Goal: Task Accomplishment & Management: Use online tool/utility

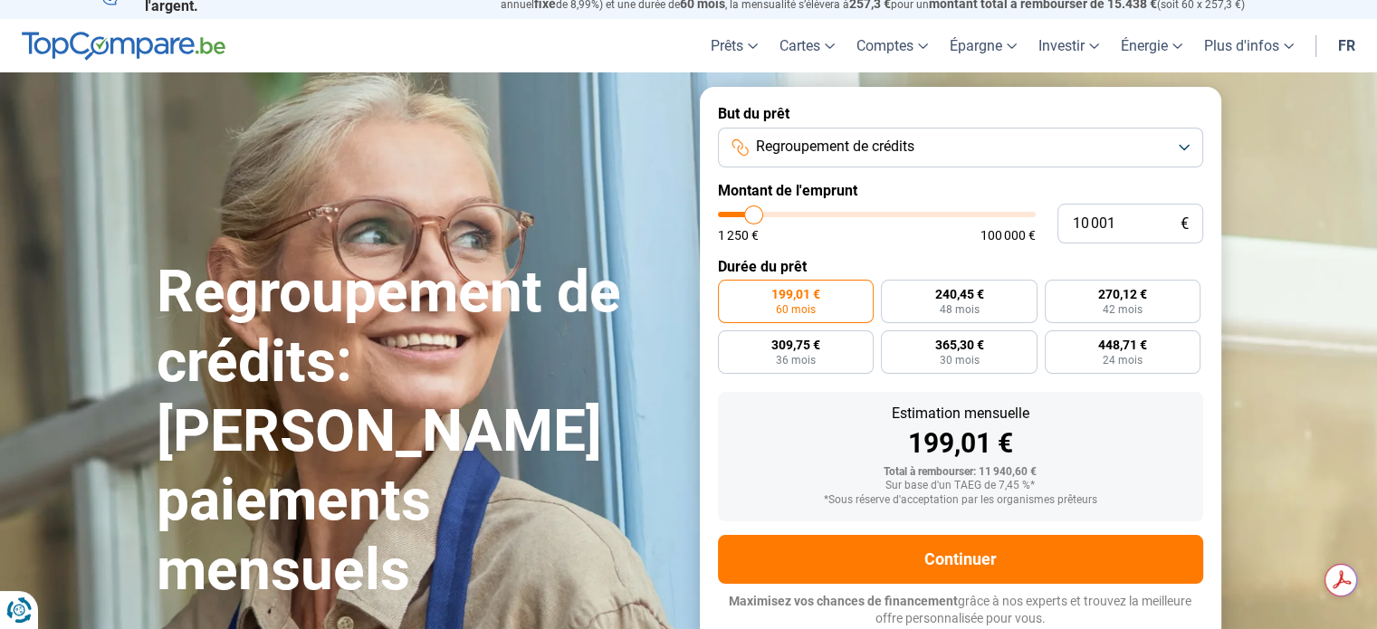
type input "9 750"
type input "9750"
type input "12 750"
type input "12750"
type input "18 000"
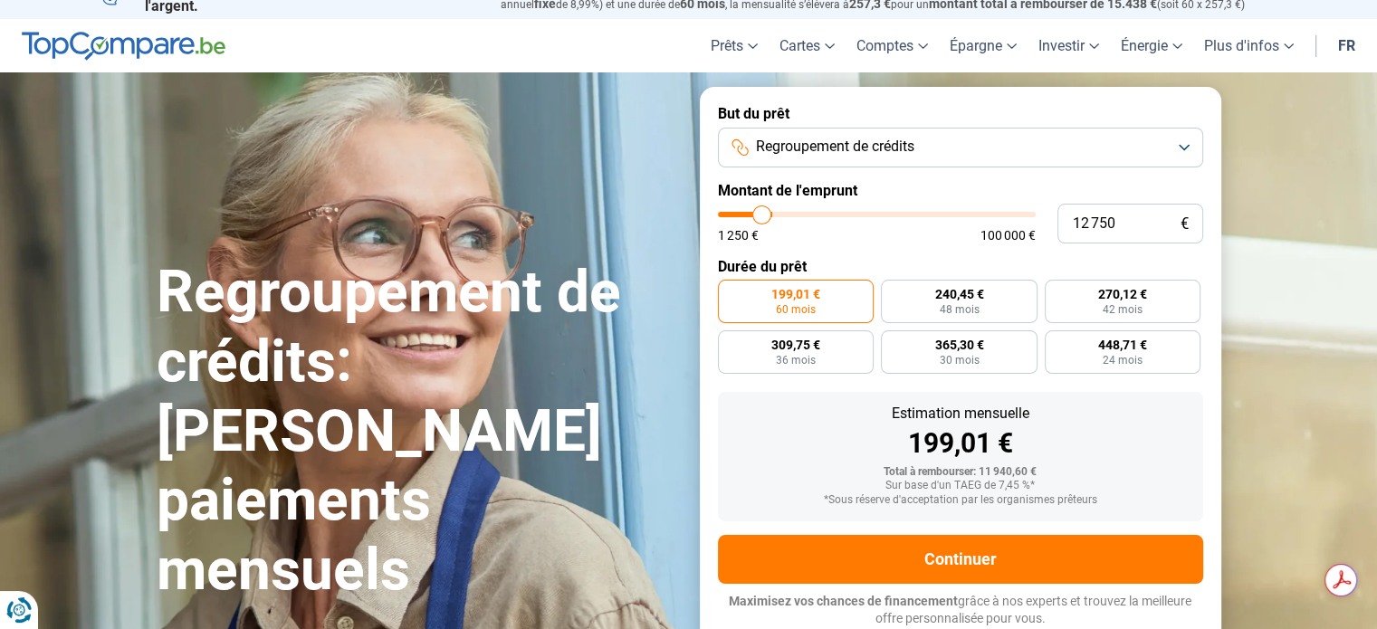
type input "18000"
type input "19 500"
type input "19500"
type input "20 000"
type input "20000"
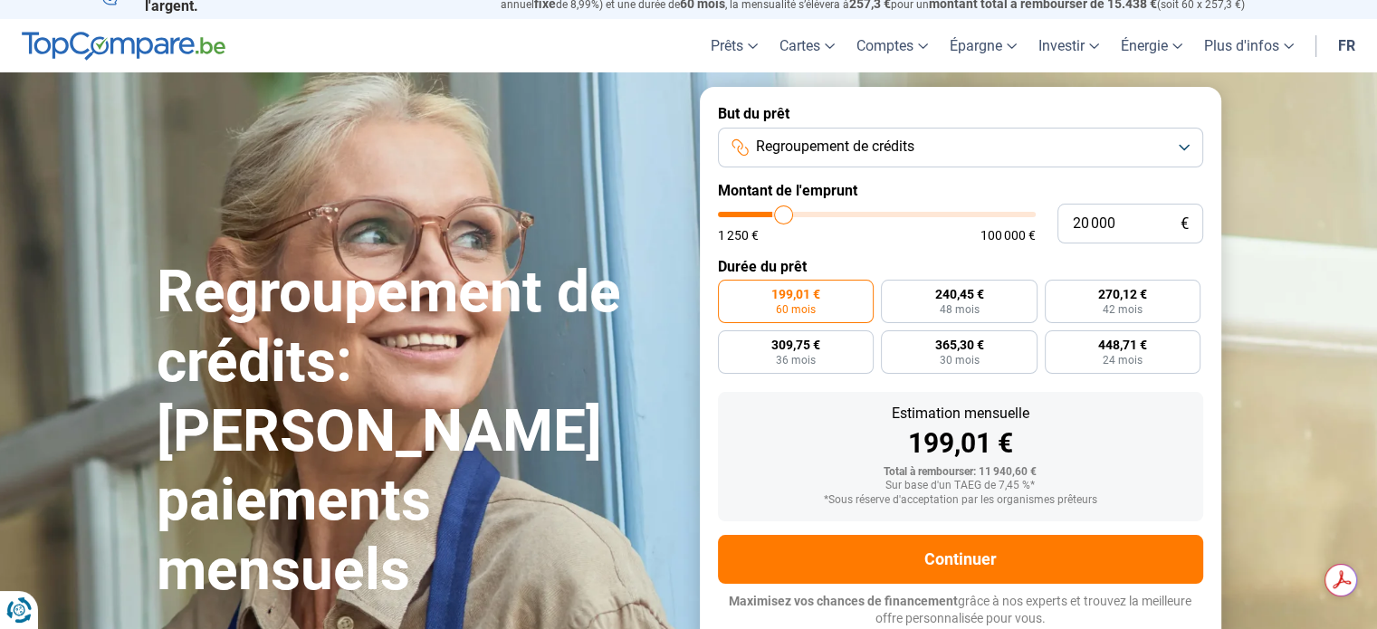
type input "22 000"
type input "22000"
type input "23 000"
type input "23000"
type input "24 500"
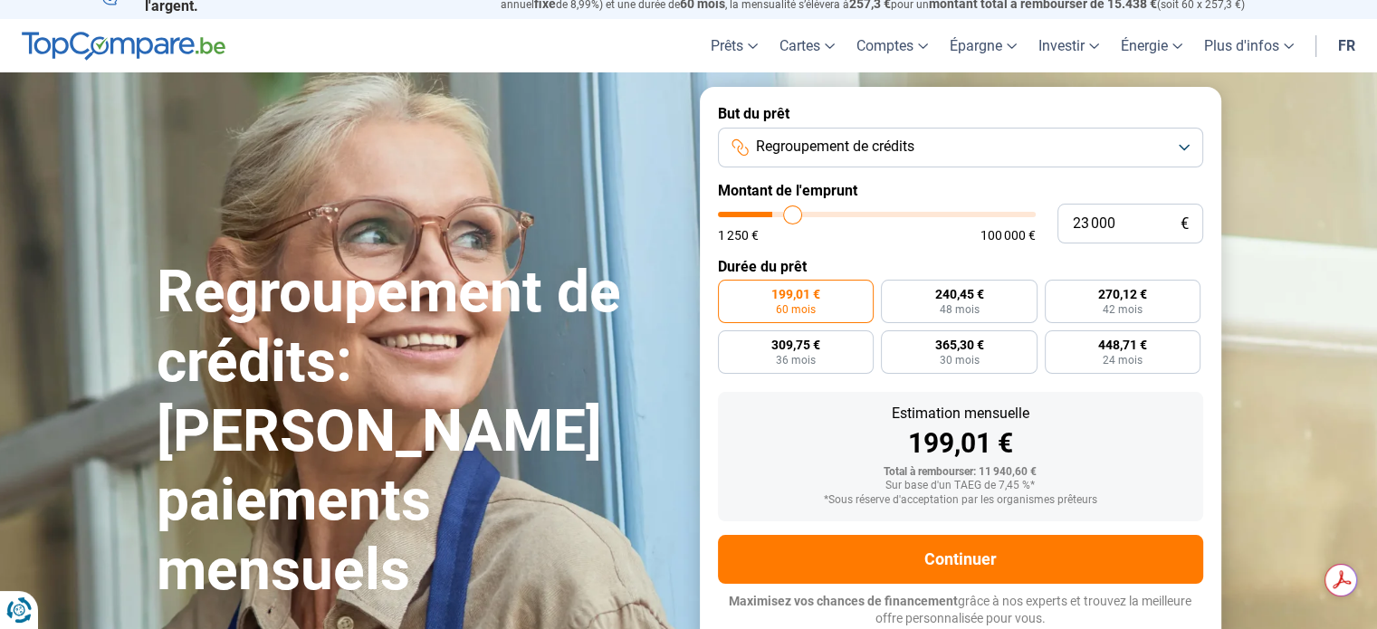
type input "24500"
type input "25 250"
type input "25250"
type input "26 500"
type input "26500"
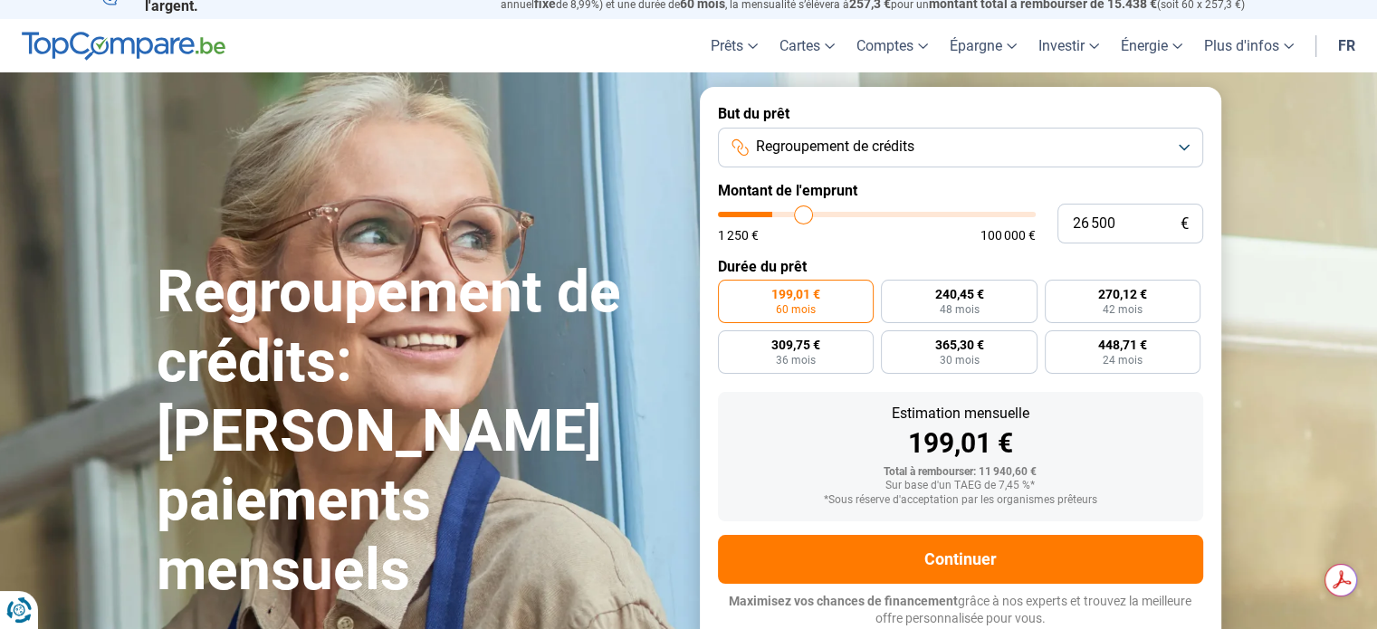
type input "27 250"
type input "27250"
type input "28 000"
type input "28000"
type input "28 750"
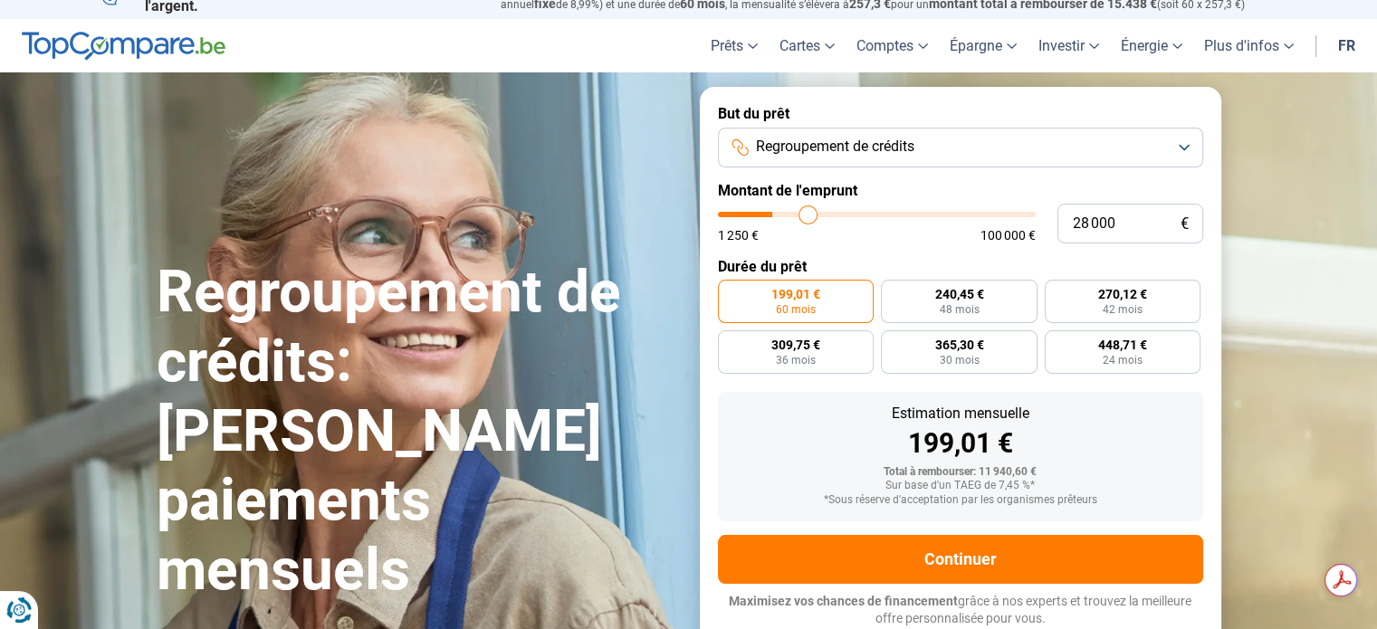
type input "28750"
type input "29 250"
type input "29250"
type input "29 750"
type input "29750"
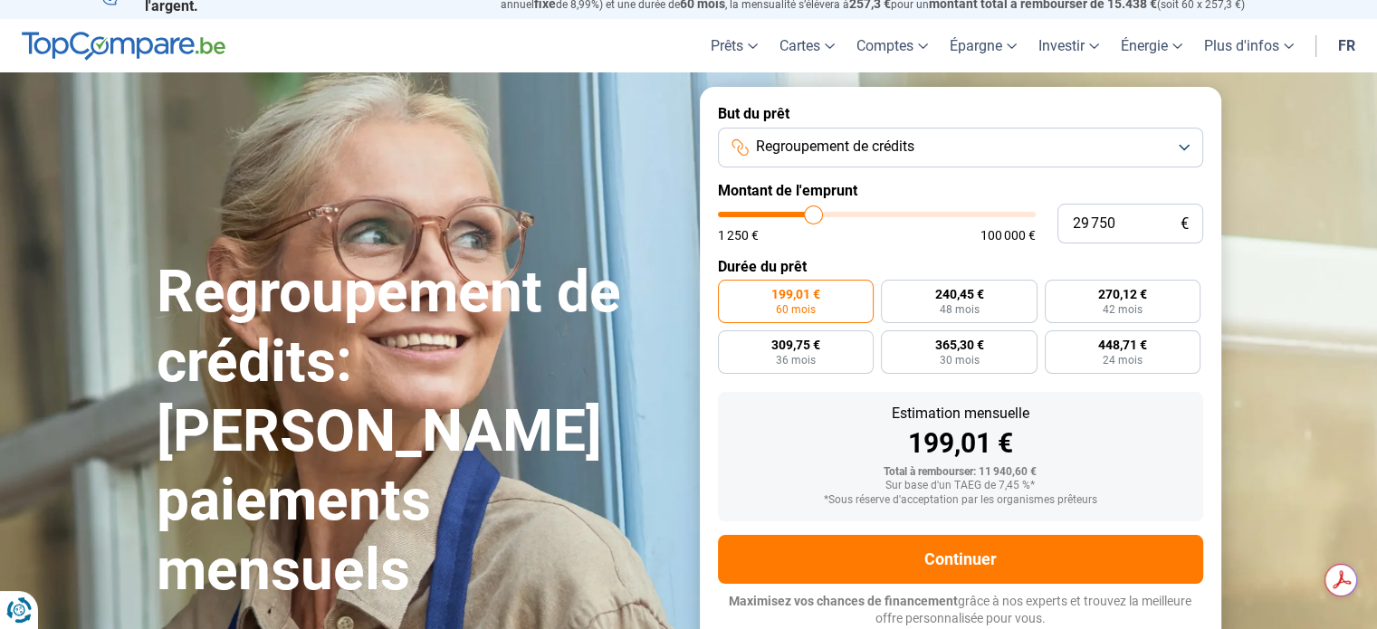
type input "30 000"
type input "30000"
type input "31 000"
type input "31000"
type input "32 000"
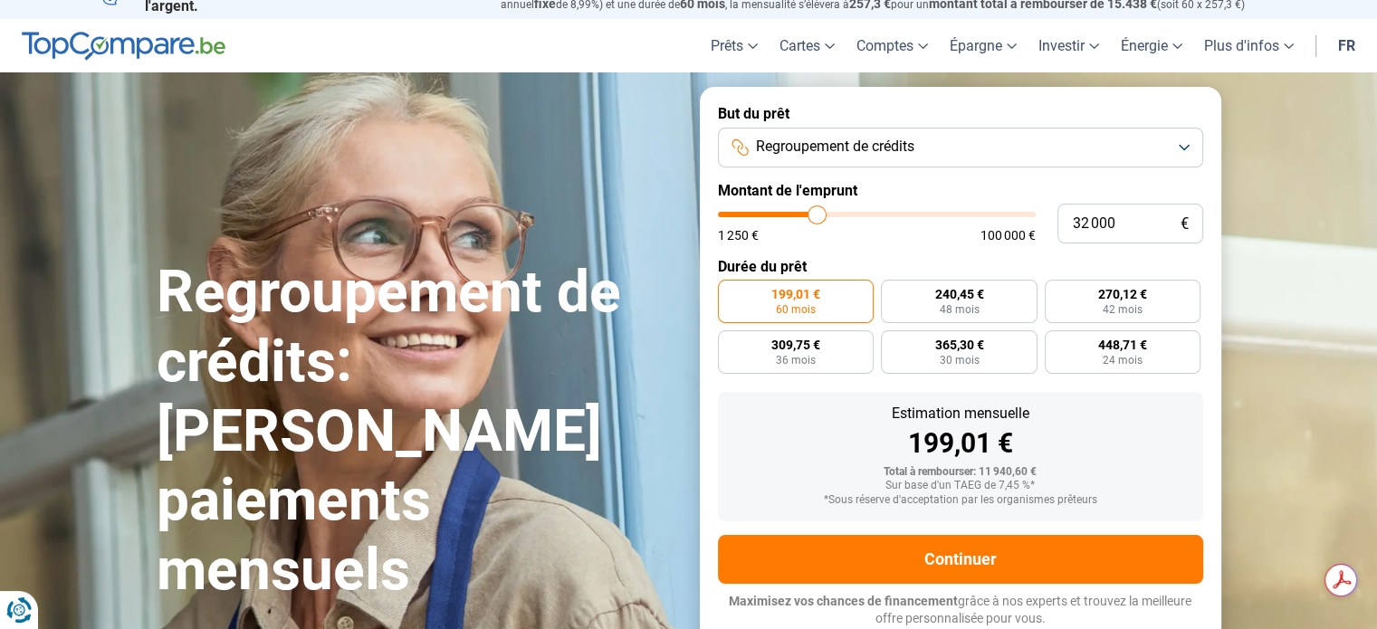
type input "32000"
type input "34 250"
type input "34250"
type input "37 500"
type input "37500"
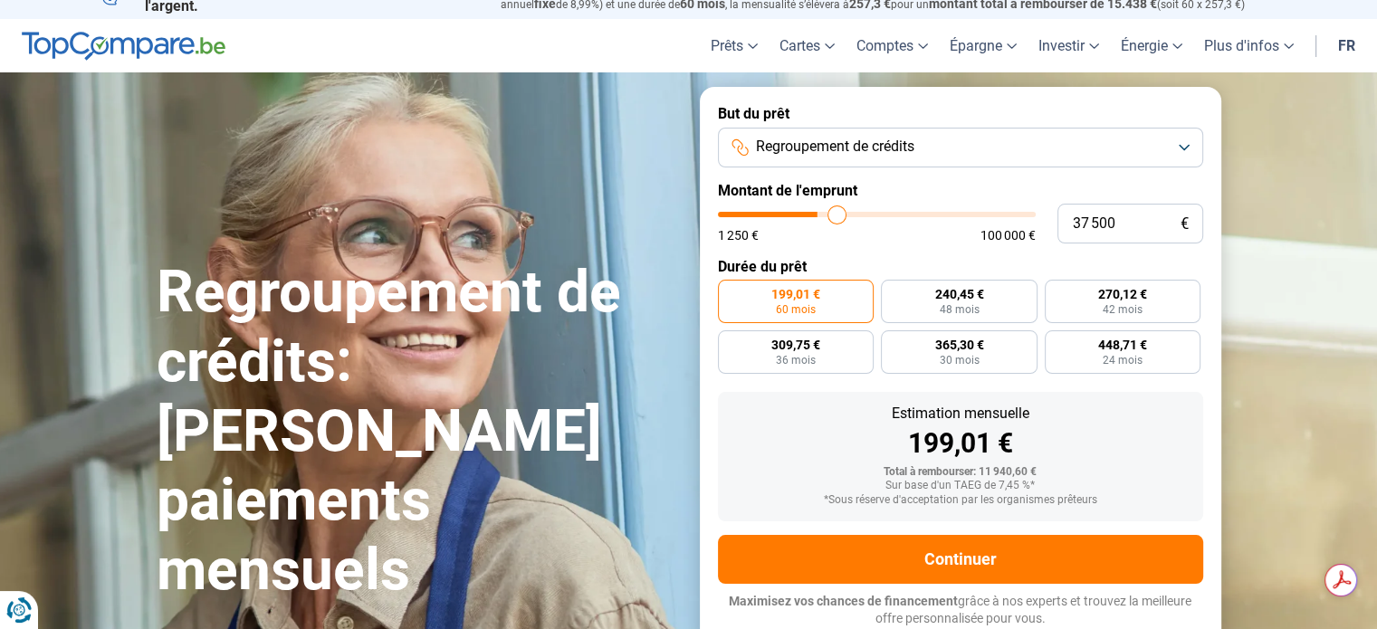
type input "39 250"
type input "39250"
type input "40 500"
type input "40500"
type input "41 500"
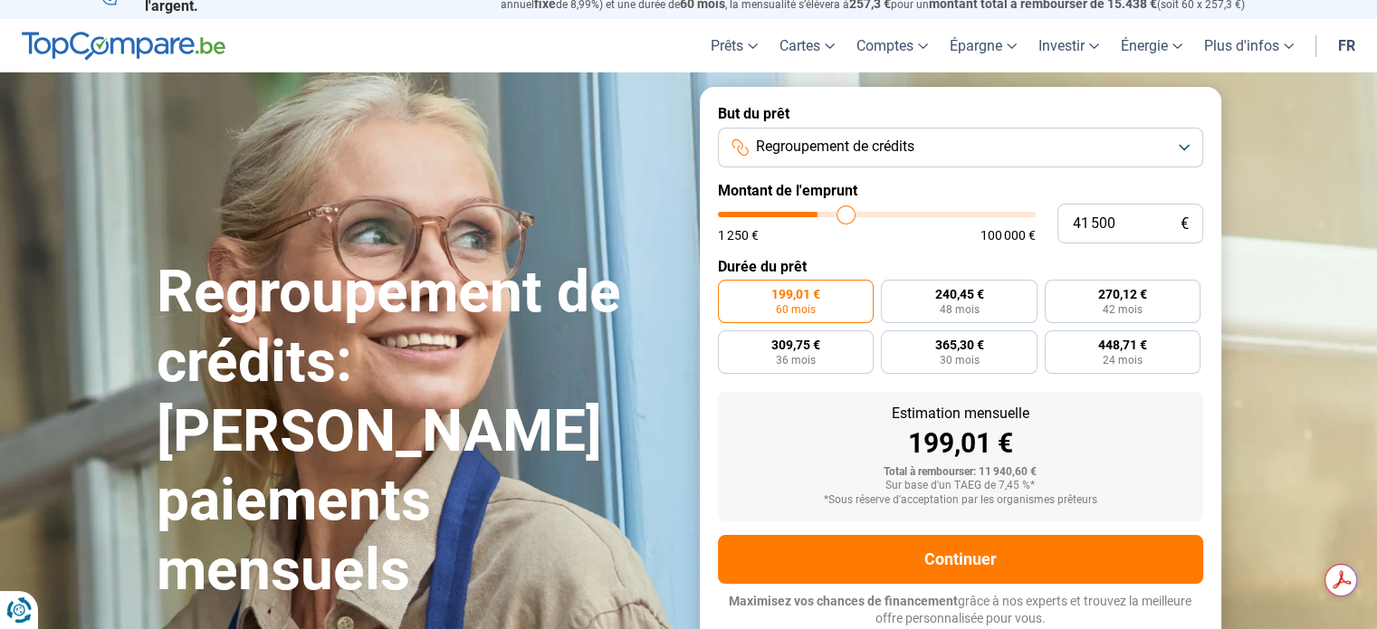
type input "41500"
type input "43 000"
type input "43000"
type input "43 750"
type input "43750"
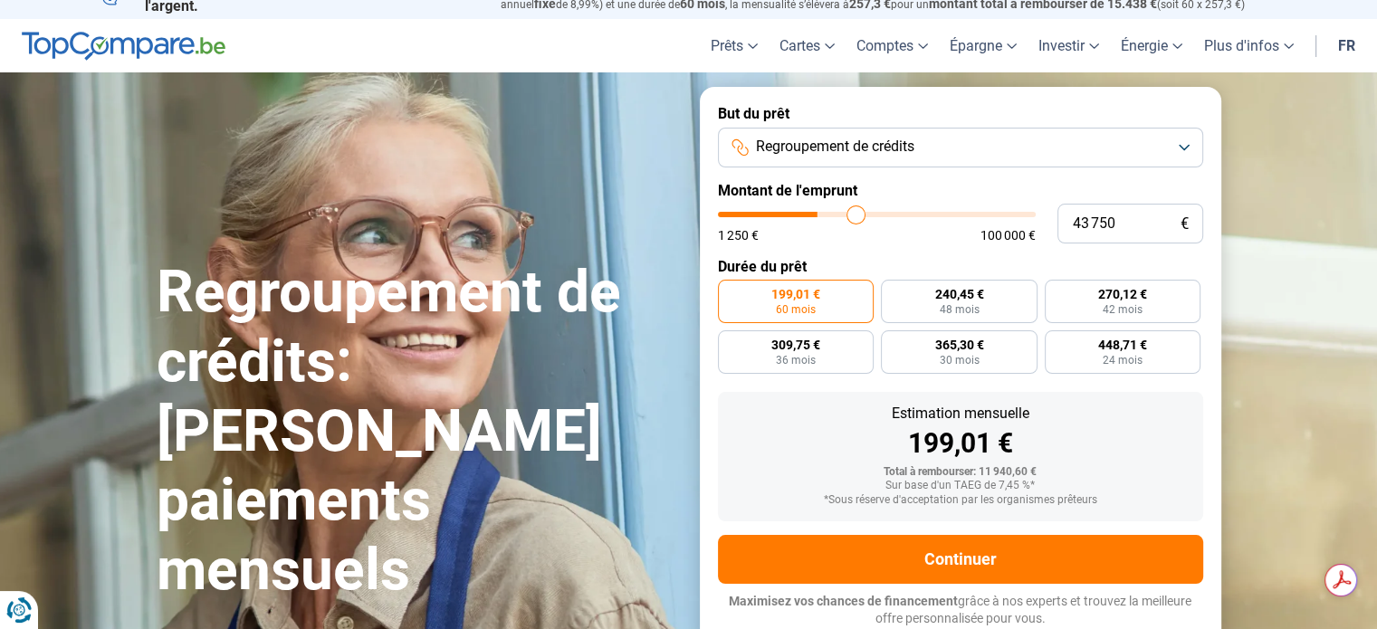
type input "44 250"
type input "44250"
type input "44 500"
type input "44500"
type input "44 750"
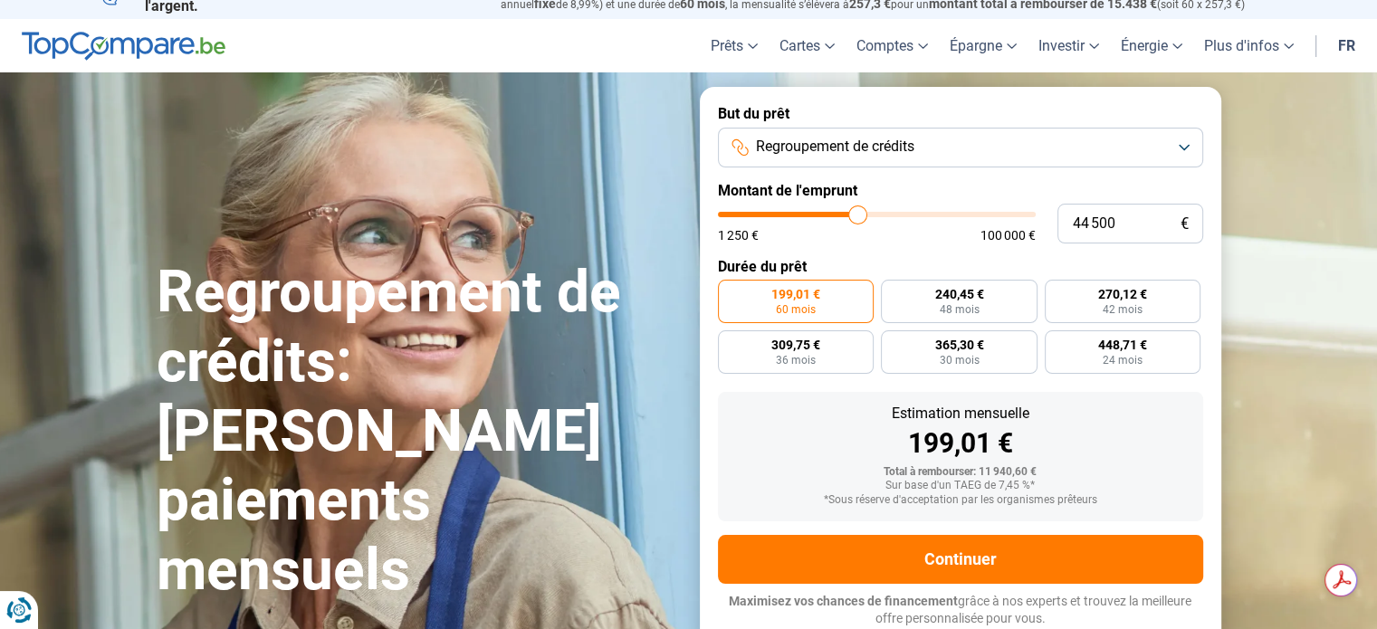
type input "44750"
type input "45 000"
type input "45000"
type input "45 250"
type input "45250"
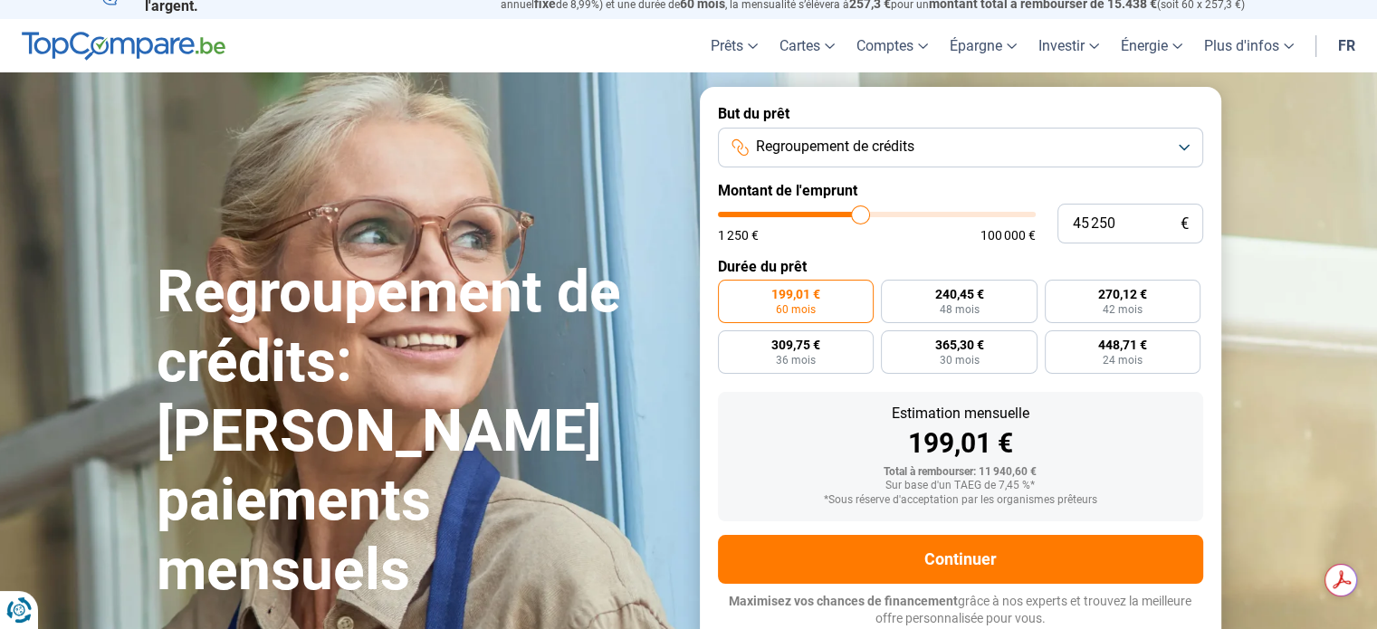
type input "45 500"
type input "45500"
type input "46 000"
type input "46000"
type input "48 000"
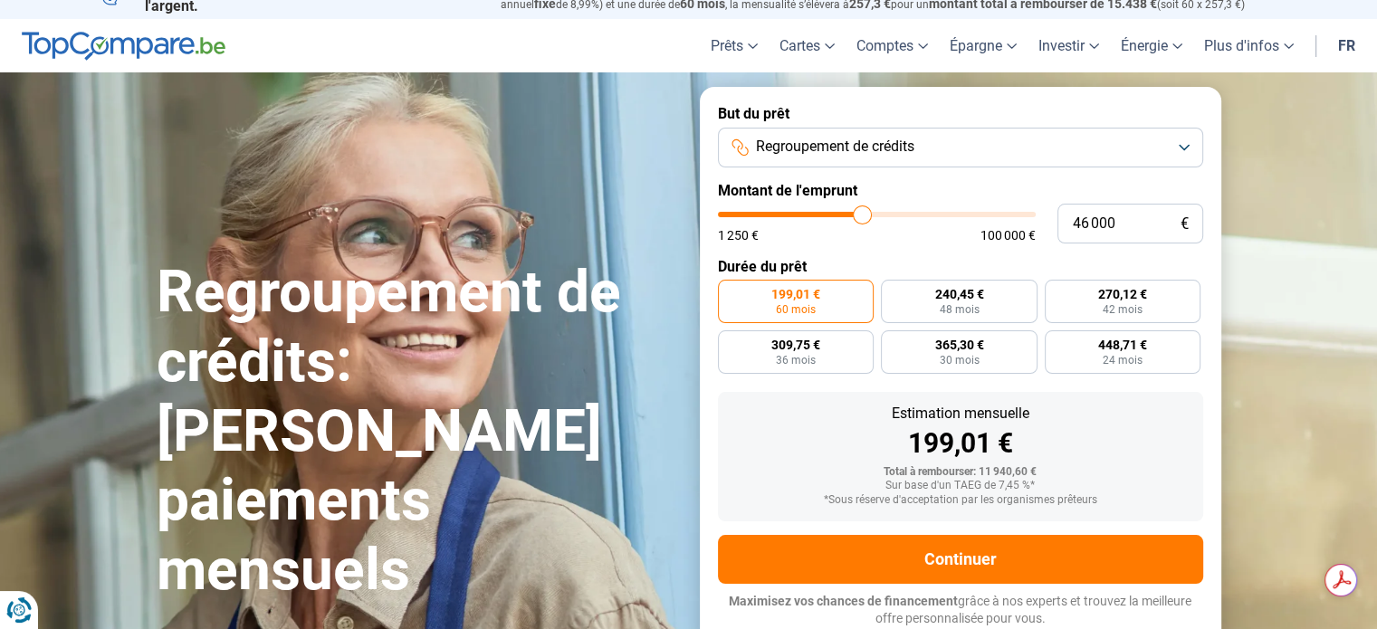
type input "48000"
type input "50 250"
type input "50250"
type input "51 500"
type input "51500"
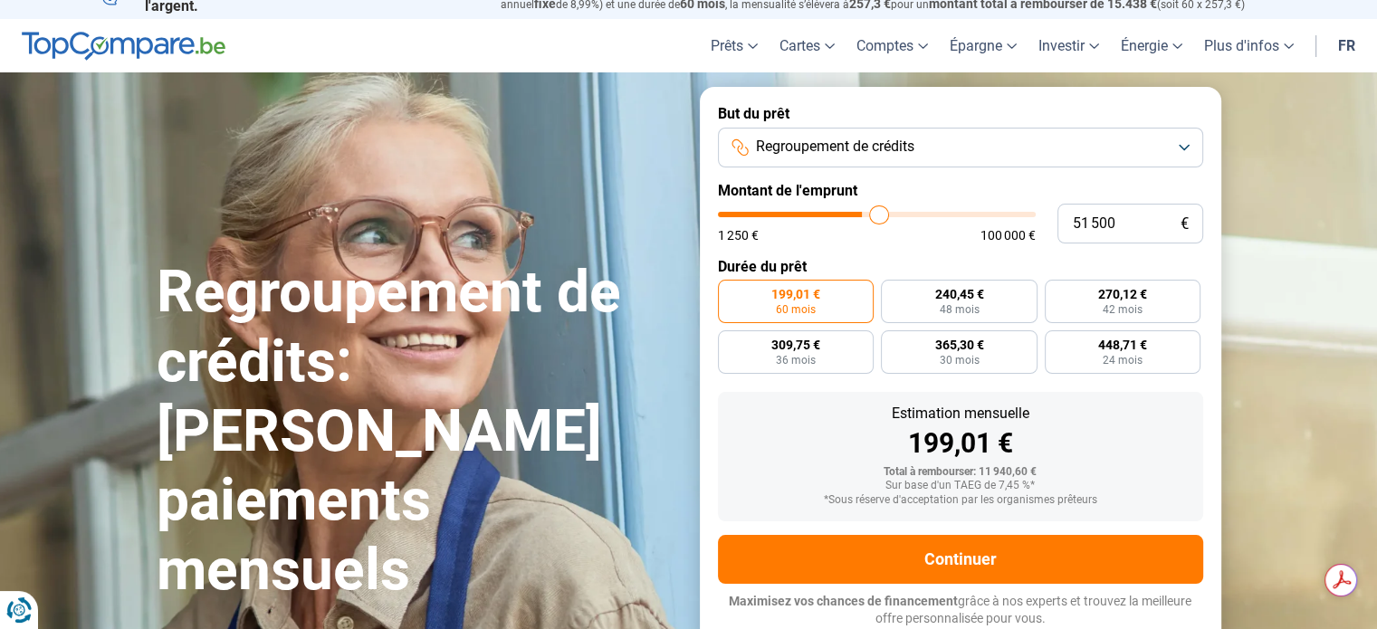
type input "52 000"
type input "52000"
type input "52 250"
type input "52250"
type input "52 000"
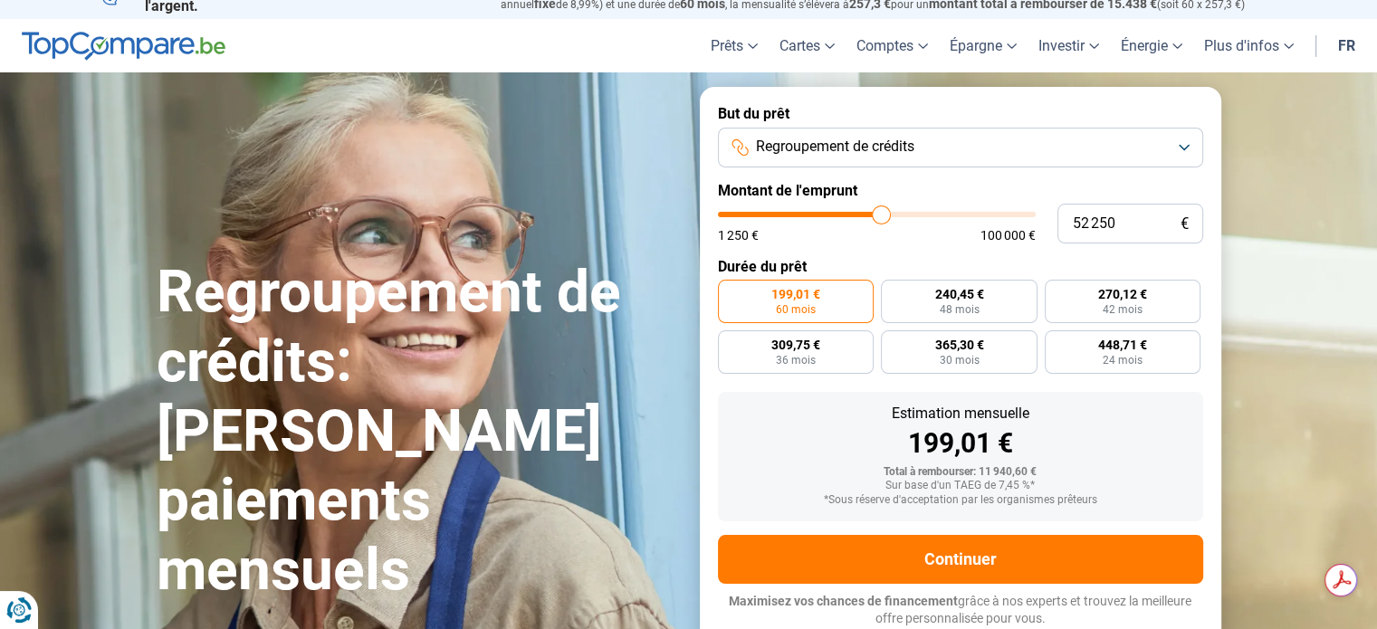
type input "52000"
type input "51 750"
type input "51750"
type input "51 500"
type input "51500"
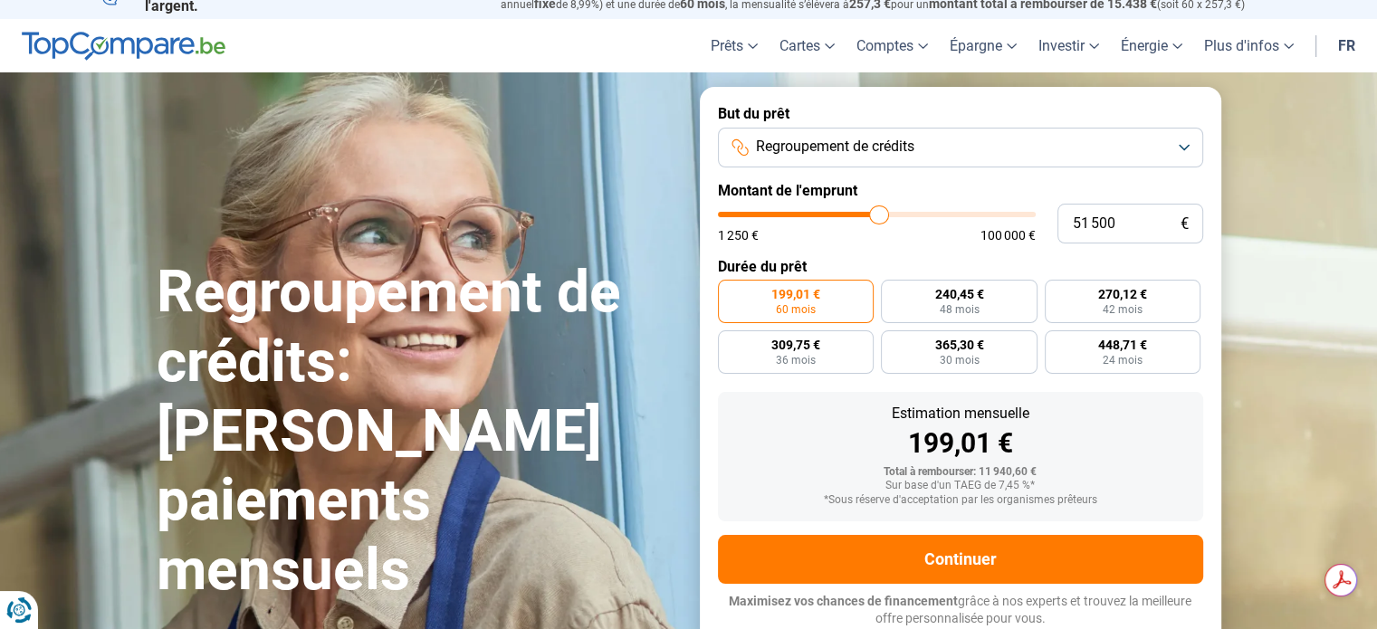
type input "51 250"
type input "51250"
type input "51 000"
type input "51000"
type input "50 750"
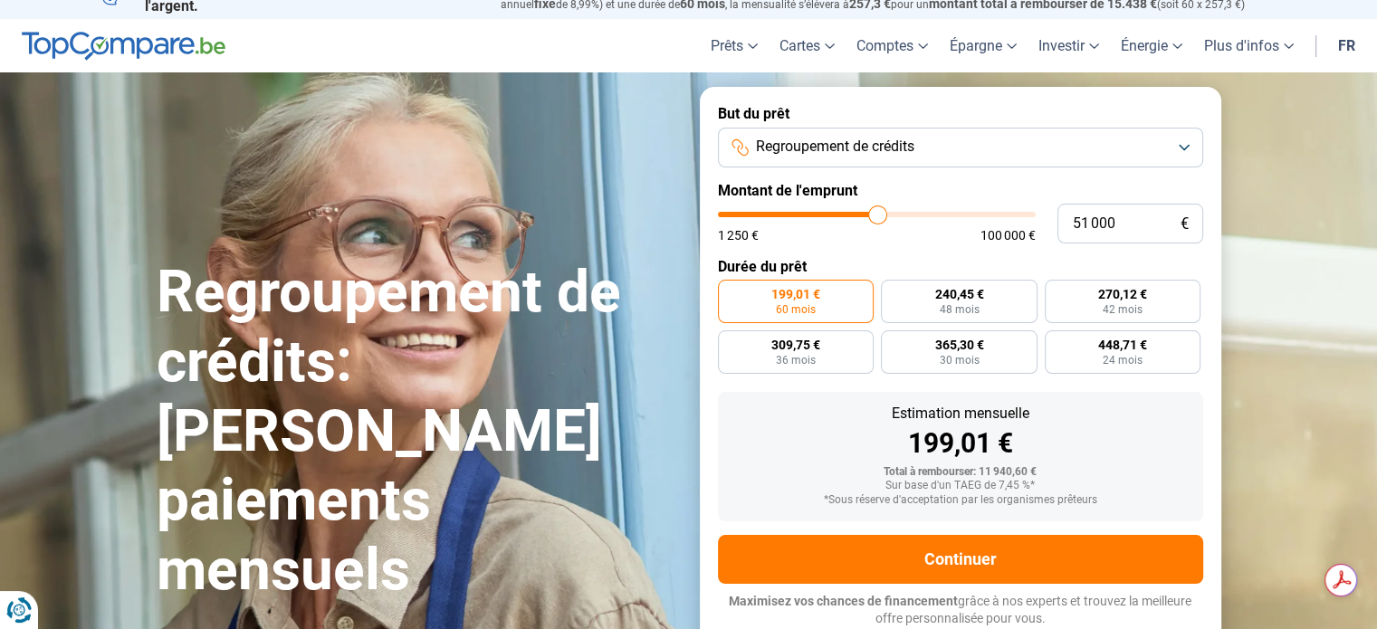
type input "50750"
type input "50 500"
type input "50500"
type input "50 250"
type input "50250"
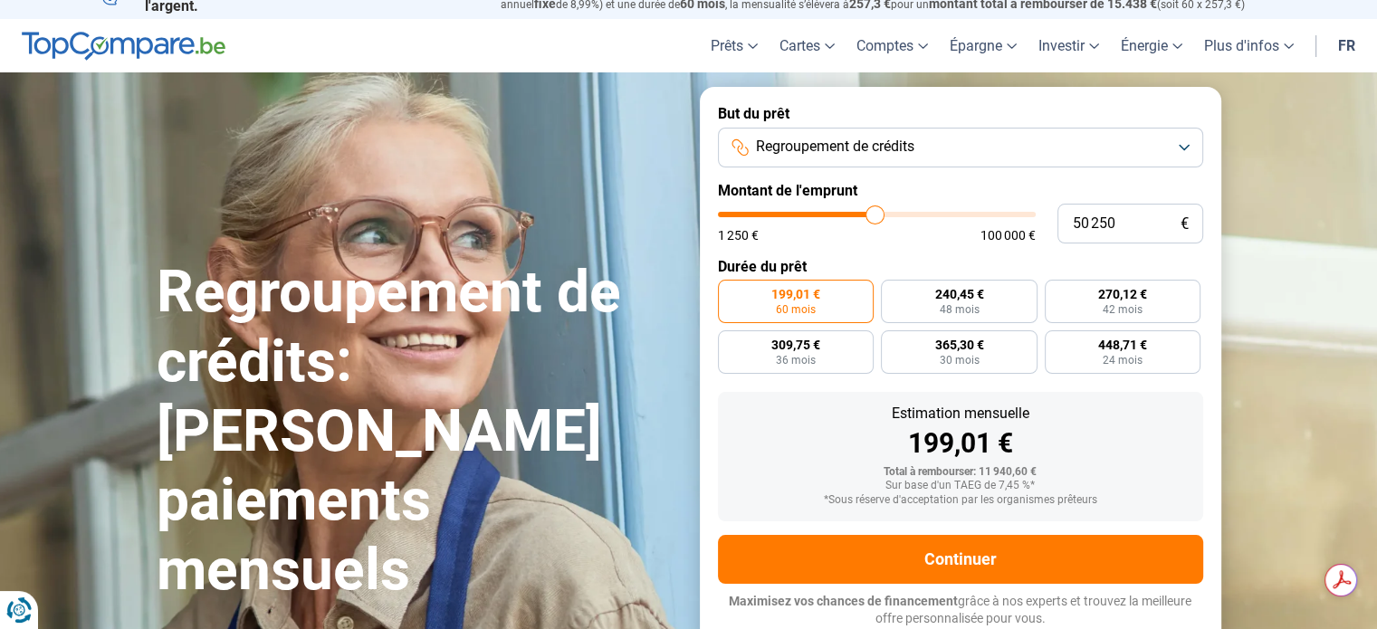
type input "49 750"
type input "49750"
type input "49 500"
drag, startPoint x: 753, startPoint y: 216, endPoint x: 873, endPoint y: 235, distance: 121.0
type input "49500"
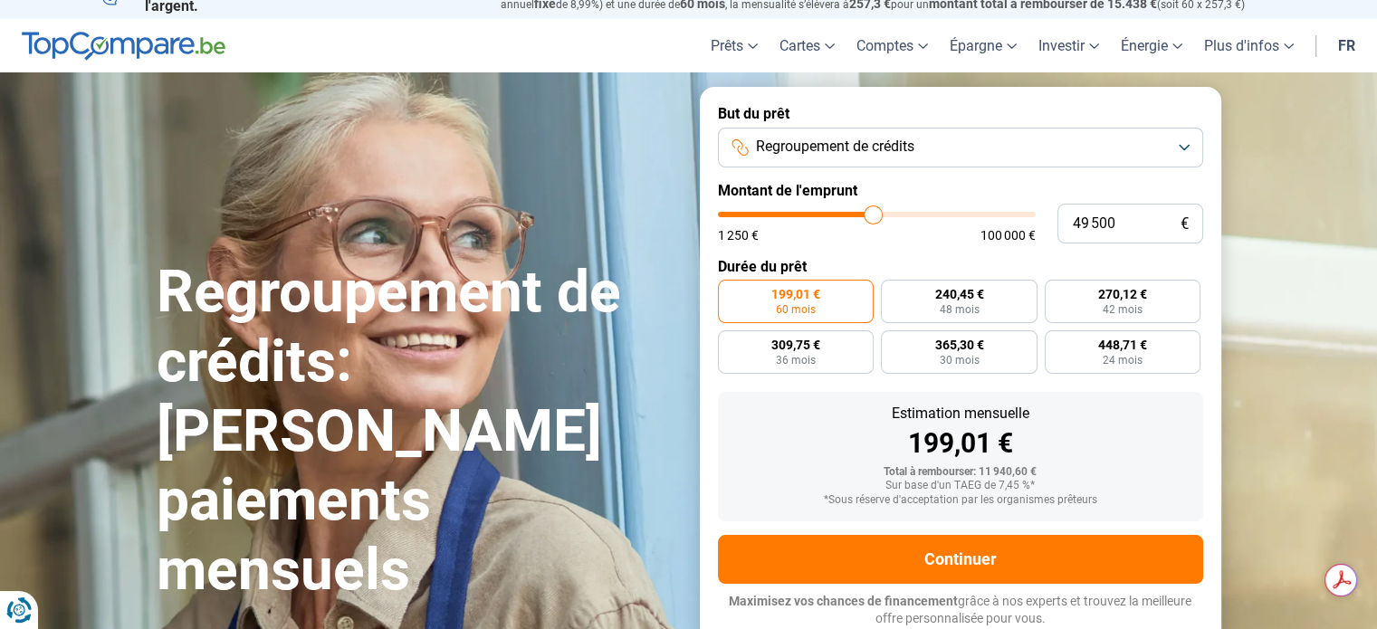
click at [873, 217] on input "range" at bounding box center [877, 214] width 318 height 5
radio input "false"
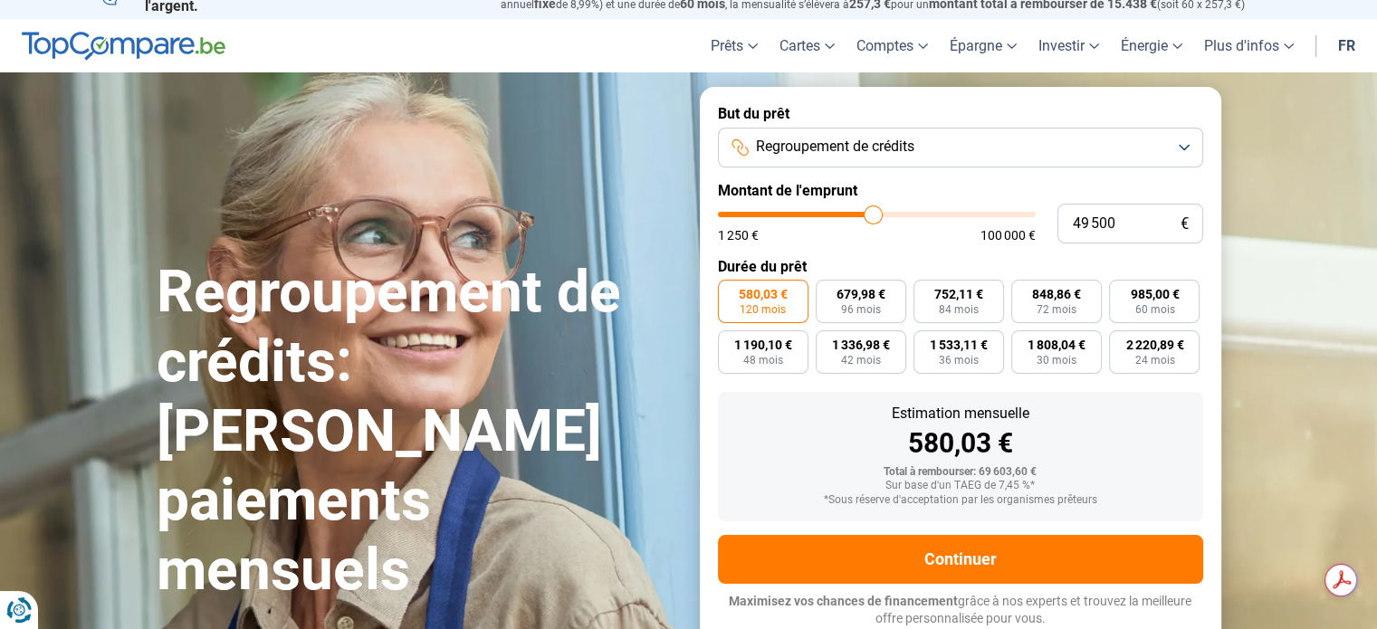
click at [877, 247] on form "But du prêt Regroupement de crédits Montant de l'emprunt 49 500 € 1 250 € 100 0…" at bounding box center [961, 366] width 522 height 559
drag, startPoint x: 1023, startPoint y: 483, endPoint x: 992, endPoint y: 482, distance: 30.8
click at [992, 482] on div "Sur base d'un TAEG de 7,45 %*" at bounding box center [961, 486] width 456 height 13
click at [885, 423] on div "Estimation mensuelle 580,03 €" at bounding box center [961, 432] width 456 height 51
type input "45 250"
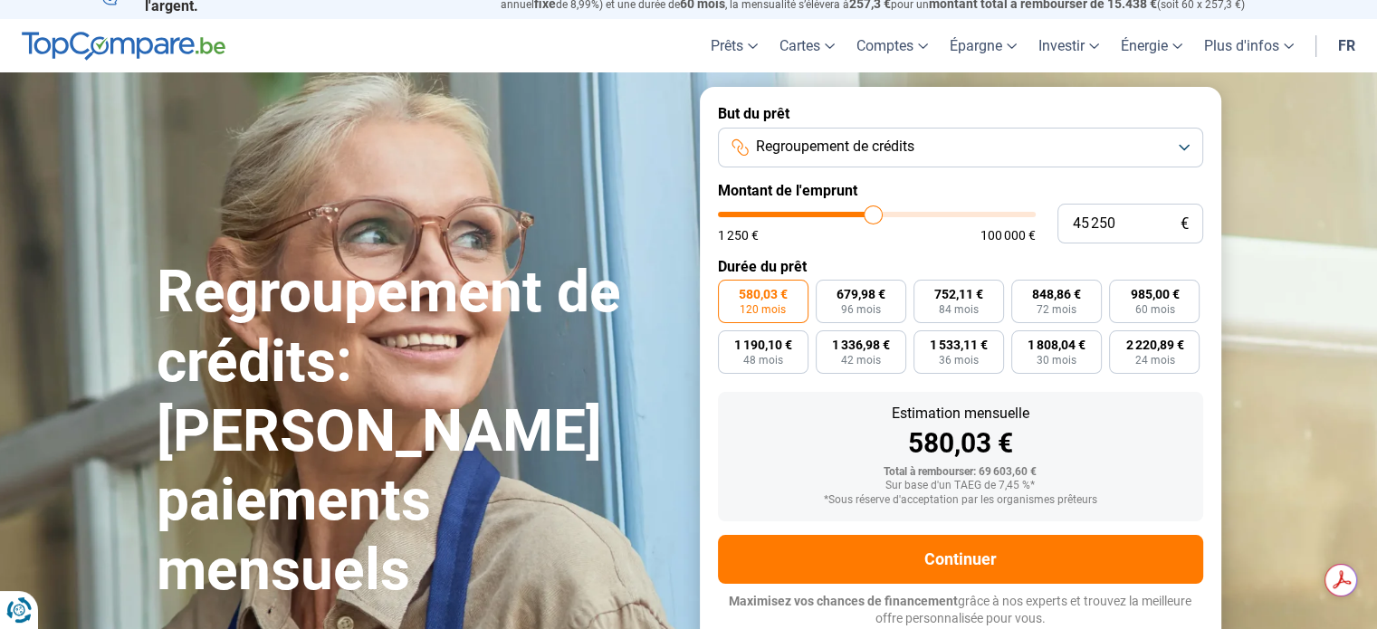
type input "45250"
type input "44 250"
type input "44250"
type input "43 250"
type input "43250"
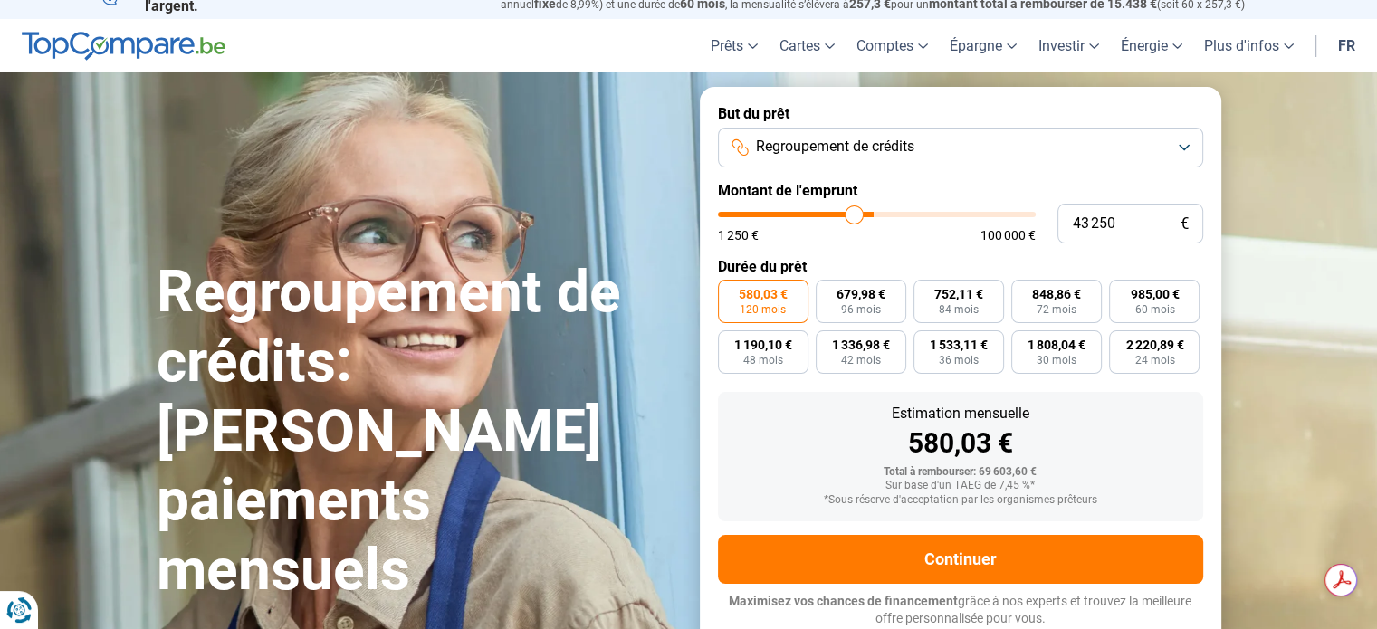
type input "42 750"
type input "42750"
type input "41 500"
type input "41500"
type input "41 000"
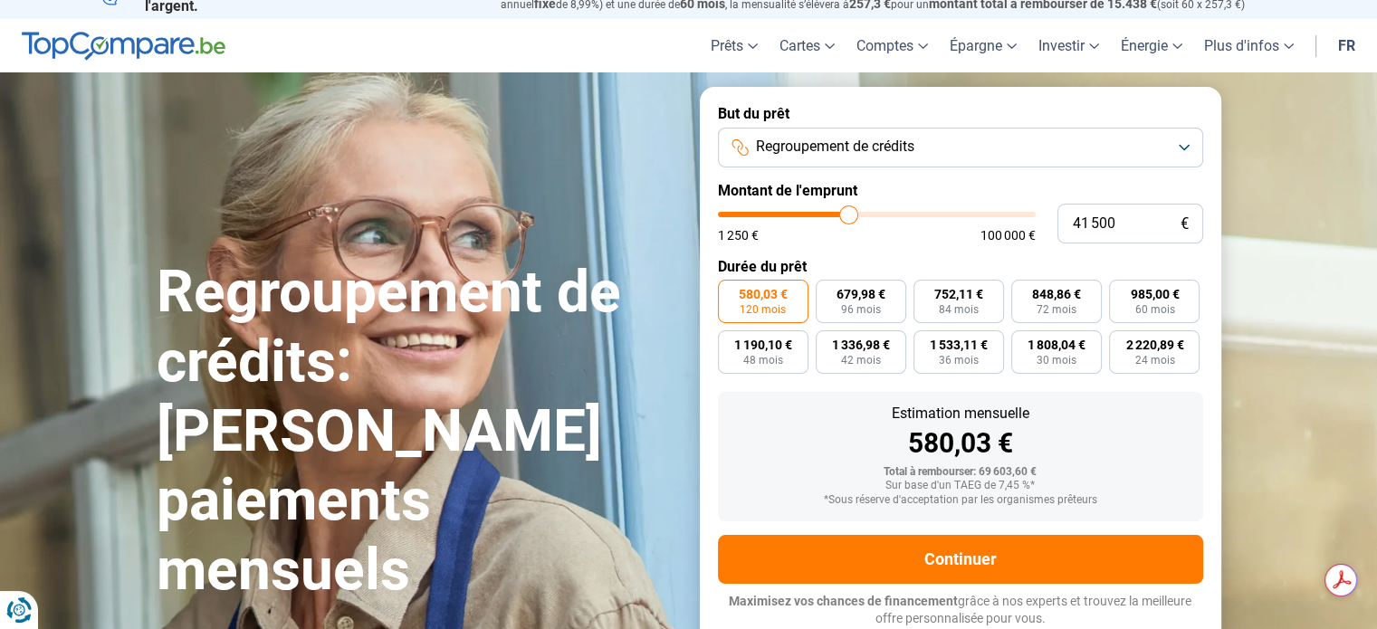
type input "41000"
type input "40 250"
type input "40250"
type input "39 500"
type input "39500"
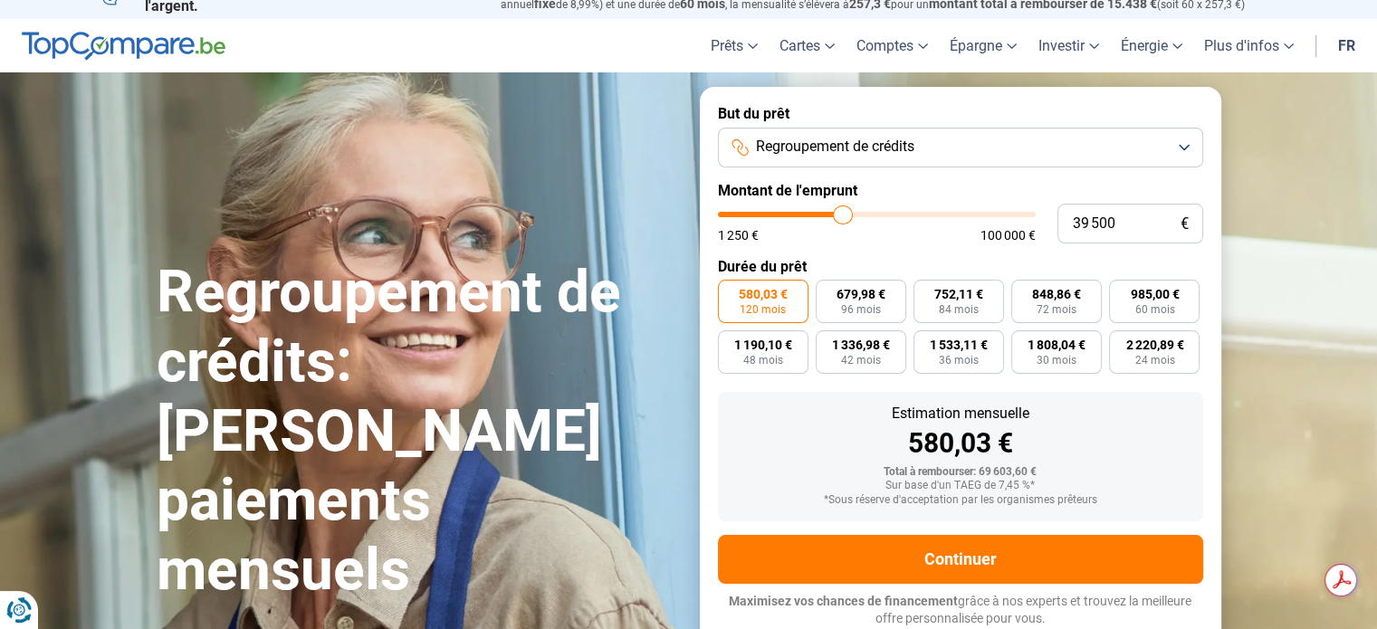
type input "38 500"
type input "38500"
type input "37 750"
type input "37750"
type input "37 250"
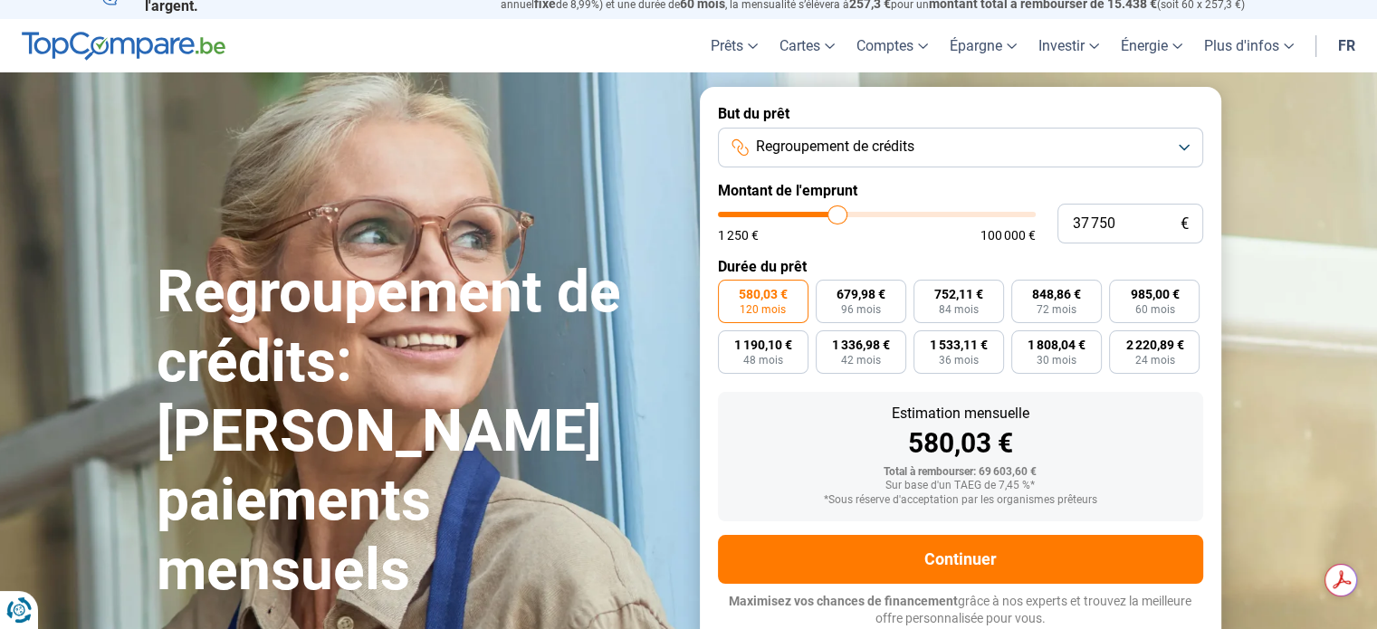
type input "37250"
type input "37 000"
type input "37000"
type input "36 500"
type input "36500"
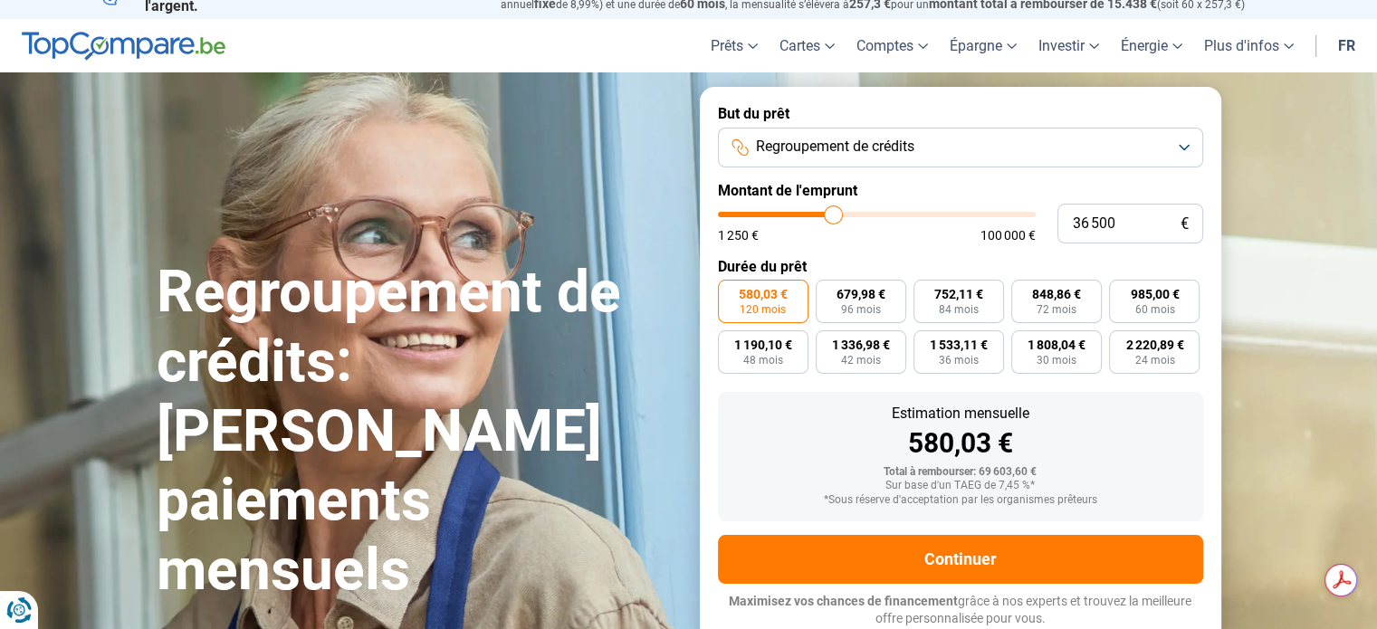
type input "36 250"
drag, startPoint x: 869, startPoint y: 210, endPoint x: 833, endPoint y: 220, distance: 37.6
type input "36250"
click at [833, 217] on input "range" at bounding box center [877, 214] width 318 height 5
type input "35 750"
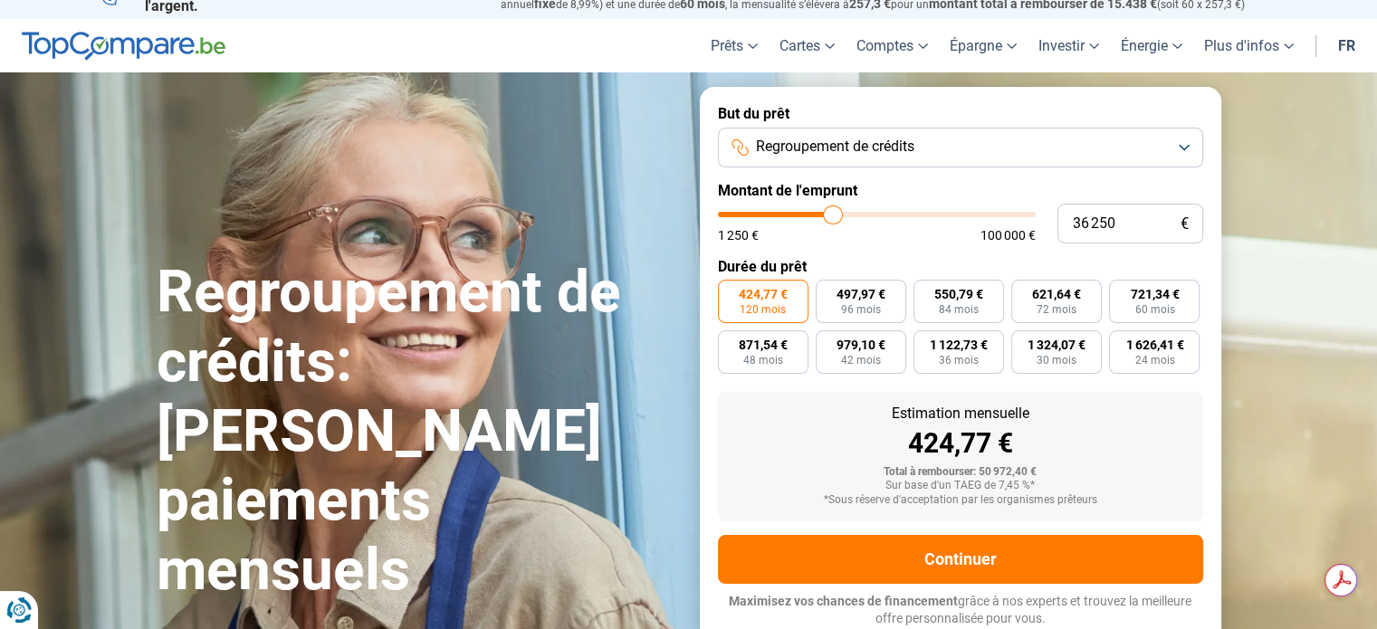
type input "35750"
type input "35 250"
type input "35250"
type input "35 000"
type input "35000"
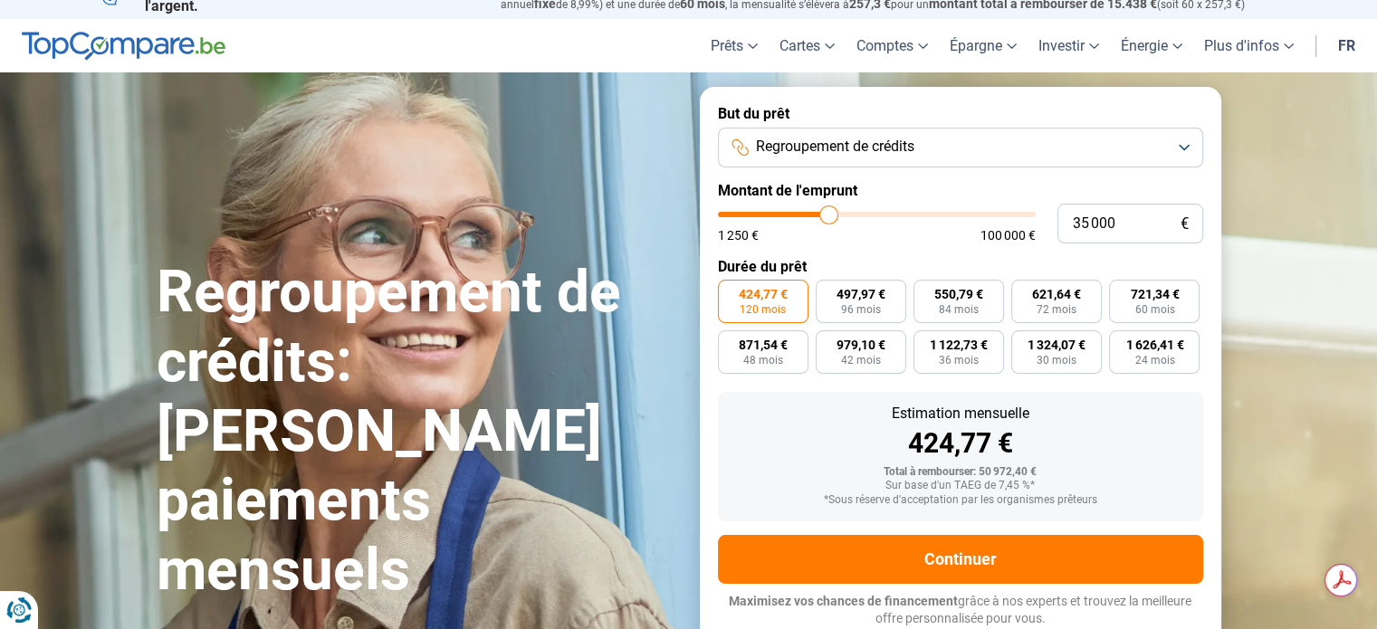
type input "34 750"
type input "34750"
type input "34 250"
type input "34250"
type input "34 000"
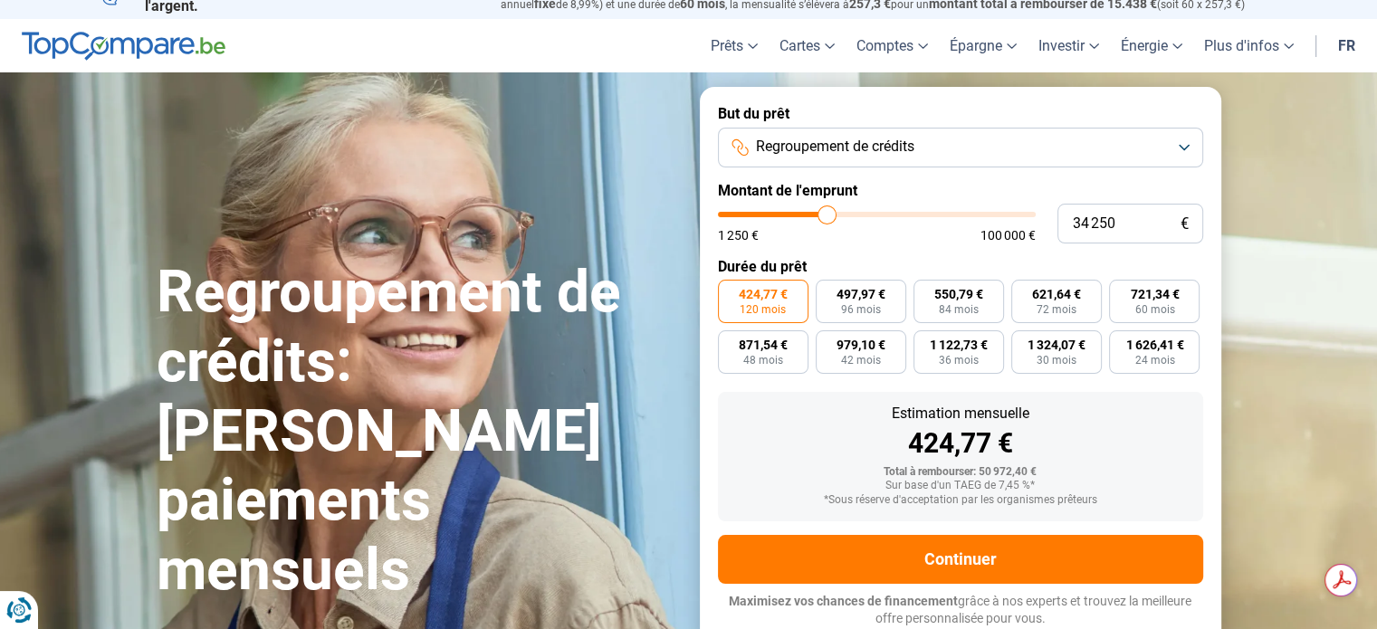
type input "34000"
type input "33 750"
type input "33750"
type input "32 750"
type input "32750"
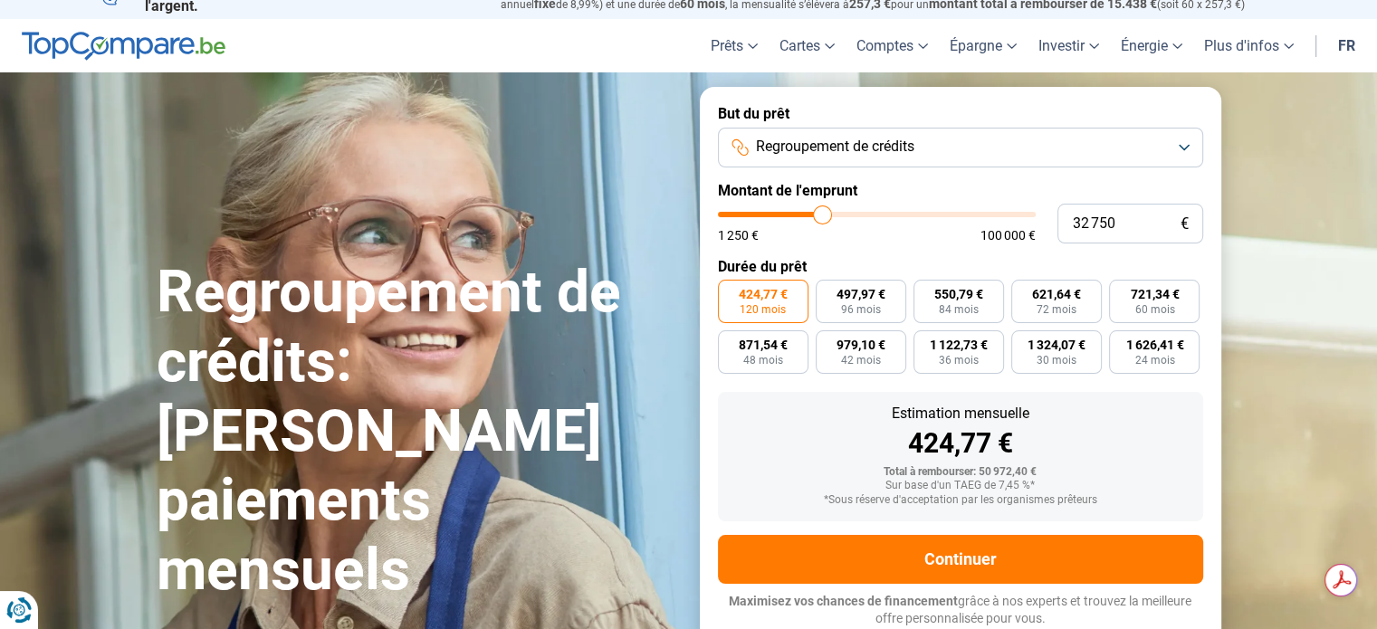
type input "32 250"
type input "32250"
type input "32 000"
type input "32000"
type input "31 500"
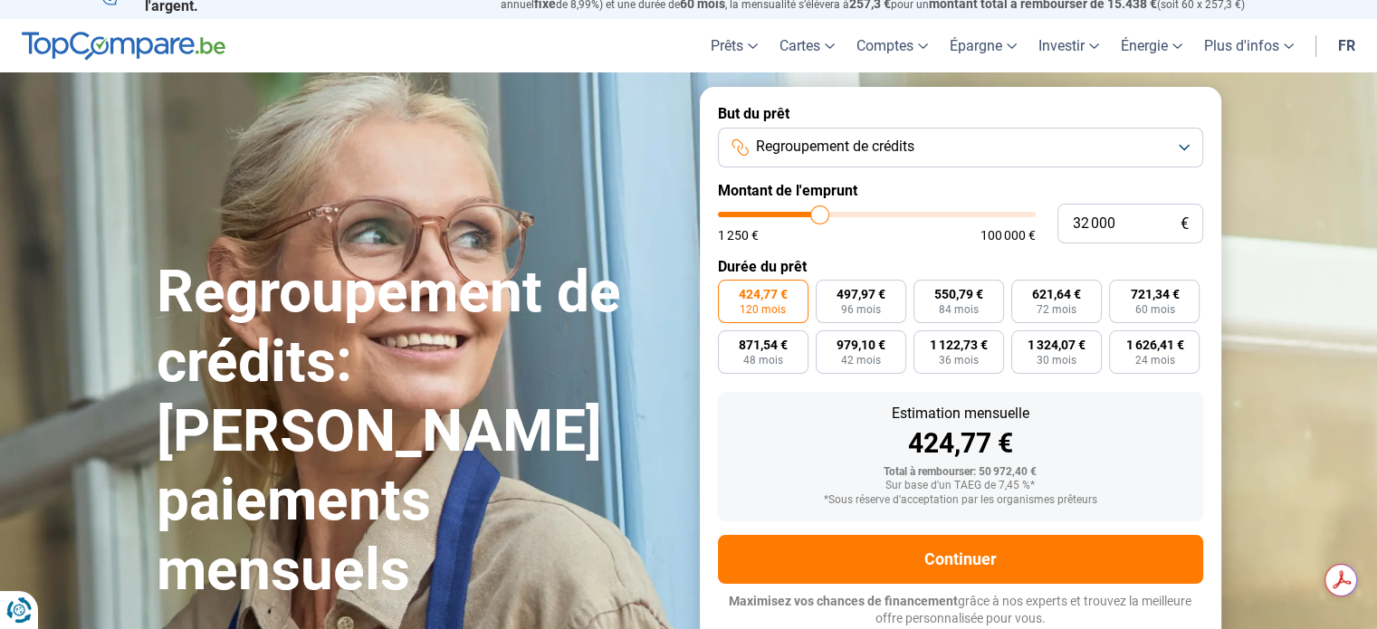
type input "31500"
type input "31 250"
type input "31250"
type input "30 750"
type input "30750"
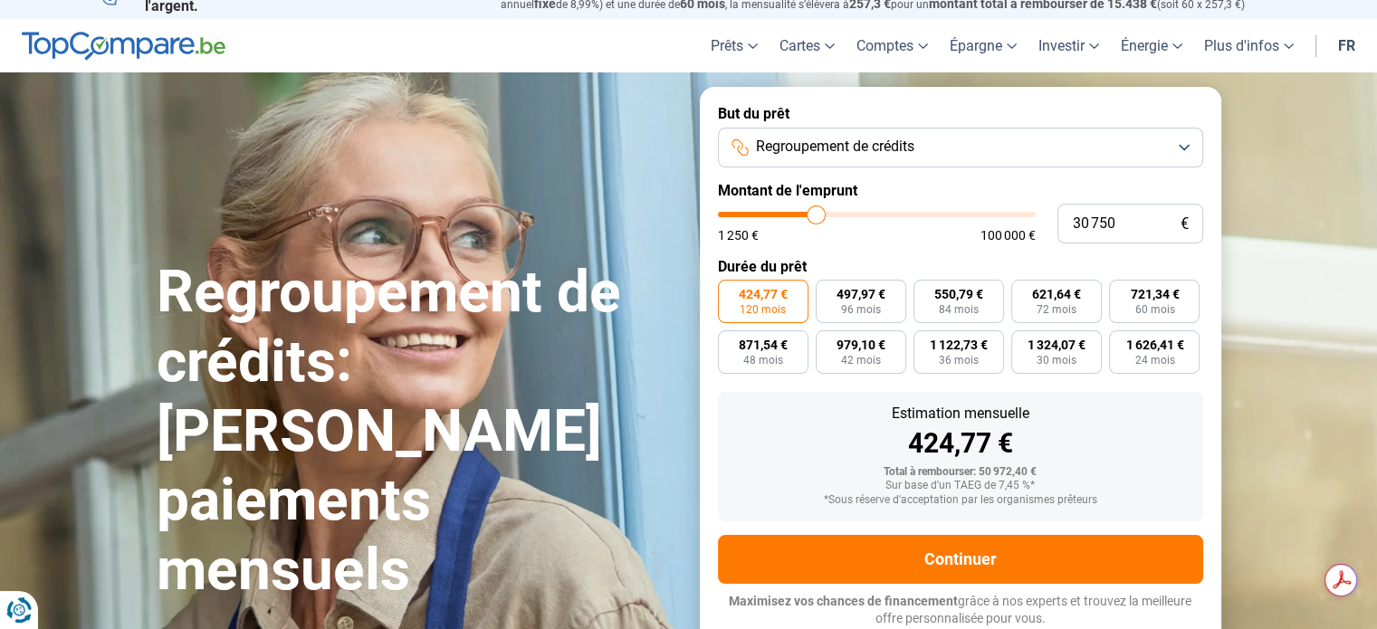
type input "30 250"
type input "30250"
type input "29 750"
type input "29750"
type input "29 500"
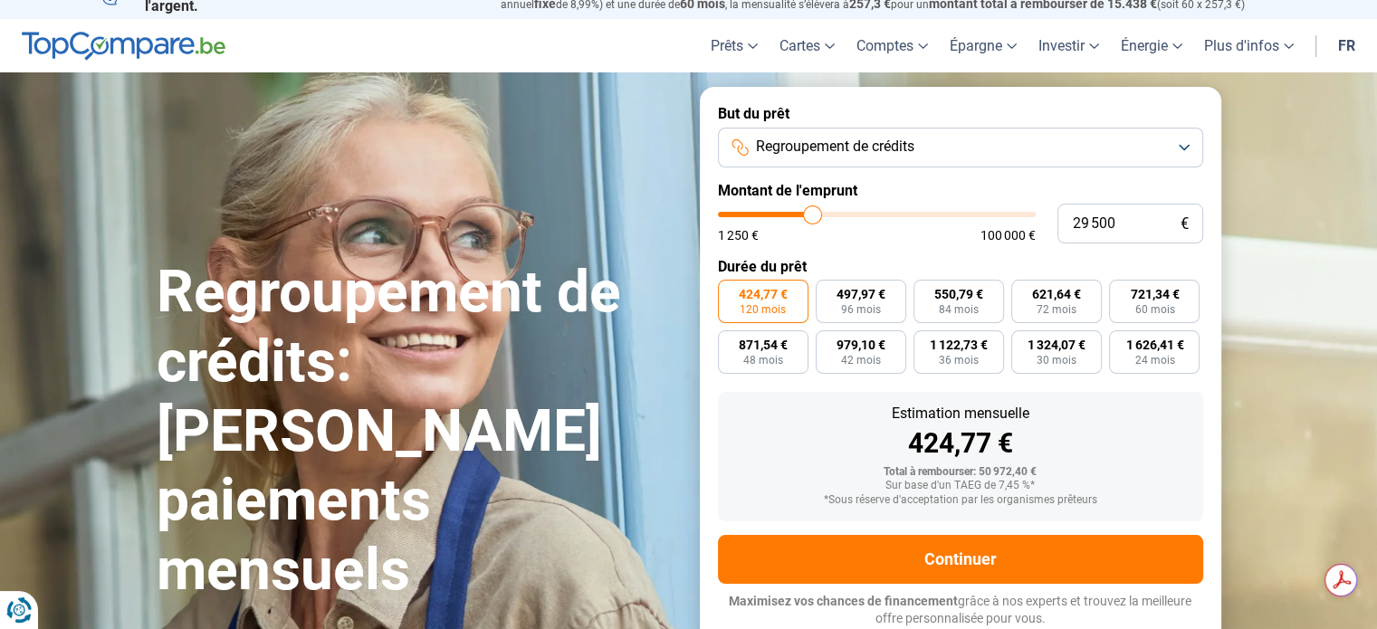
drag, startPoint x: 833, startPoint y: 220, endPoint x: 812, endPoint y: 227, distance: 22.1
type input "29500"
click at [812, 217] on input "range" at bounding box center [877, 214] width 318 height 5
click at [864, 256] on form "But du prêt Regroupement de crédits Montant de l'emprunt 29 500 € 1 250 € 100 0…" at bounding box center [961, 366] width 522 height 559
type input "30 250"
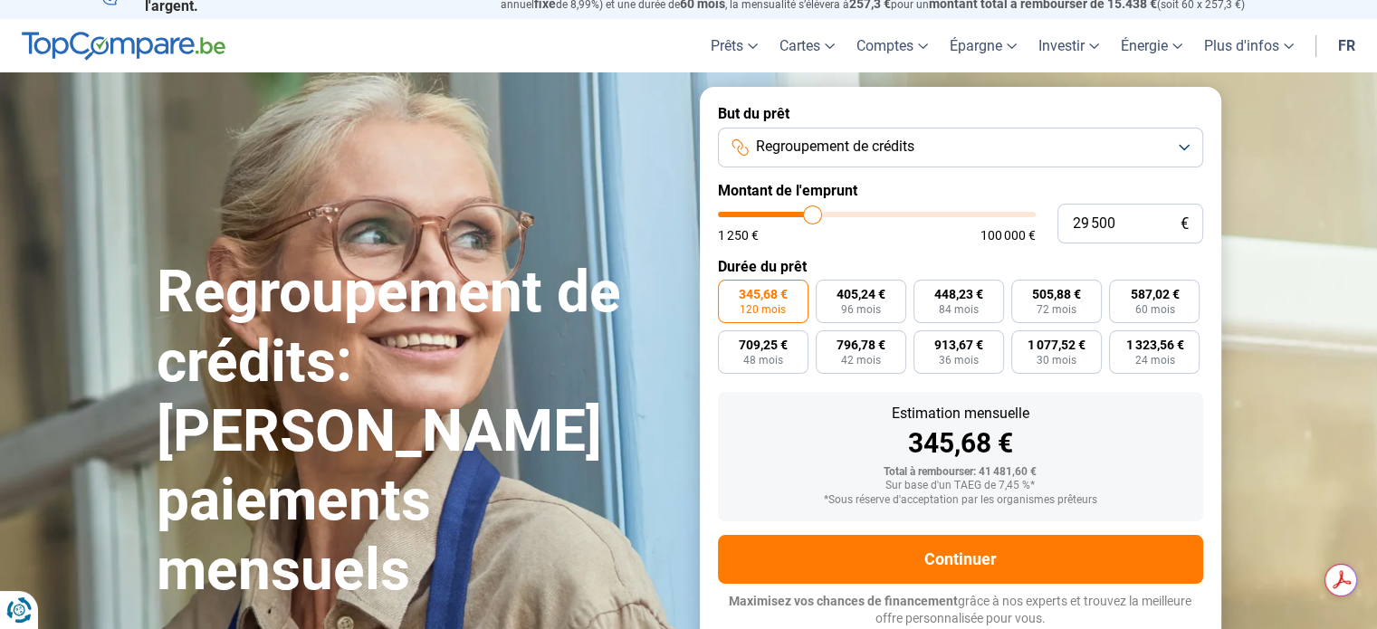
type input "30250"
type input "30 000"
type input "30000"
type input "29 500"
type input "29500"
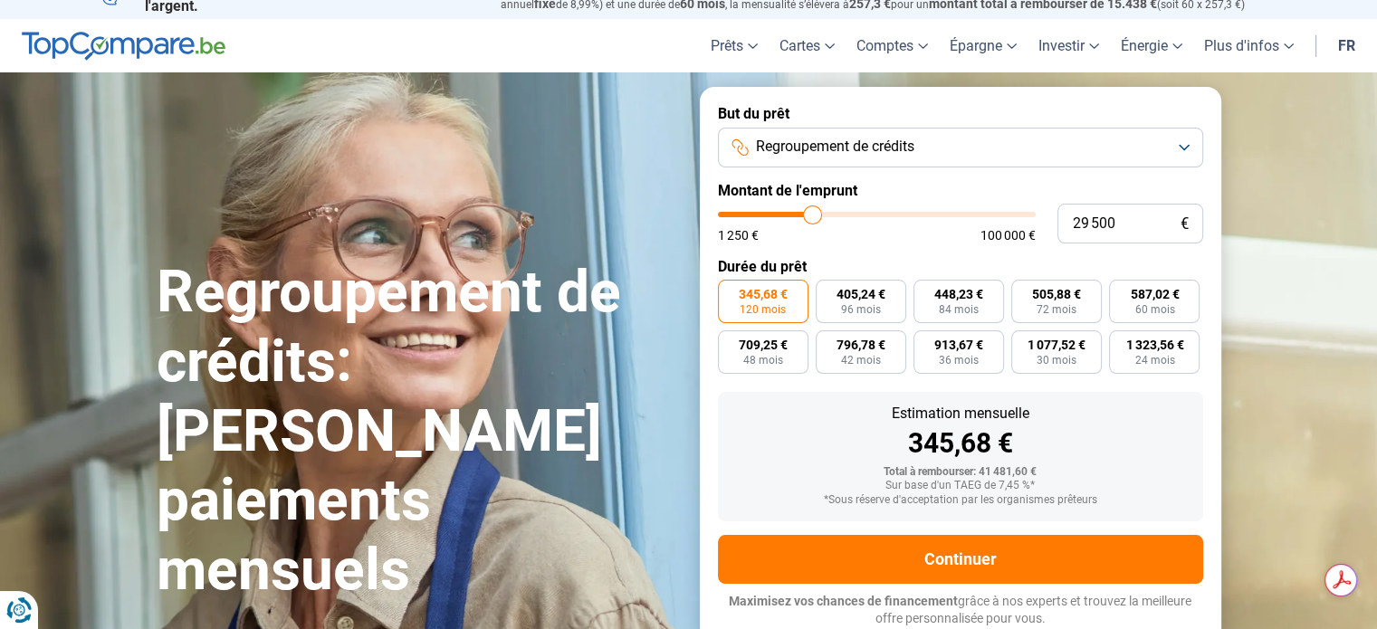
type input "28 750"
type input "28750"
type input "28 000"
type input "28000"
type input "27 750"
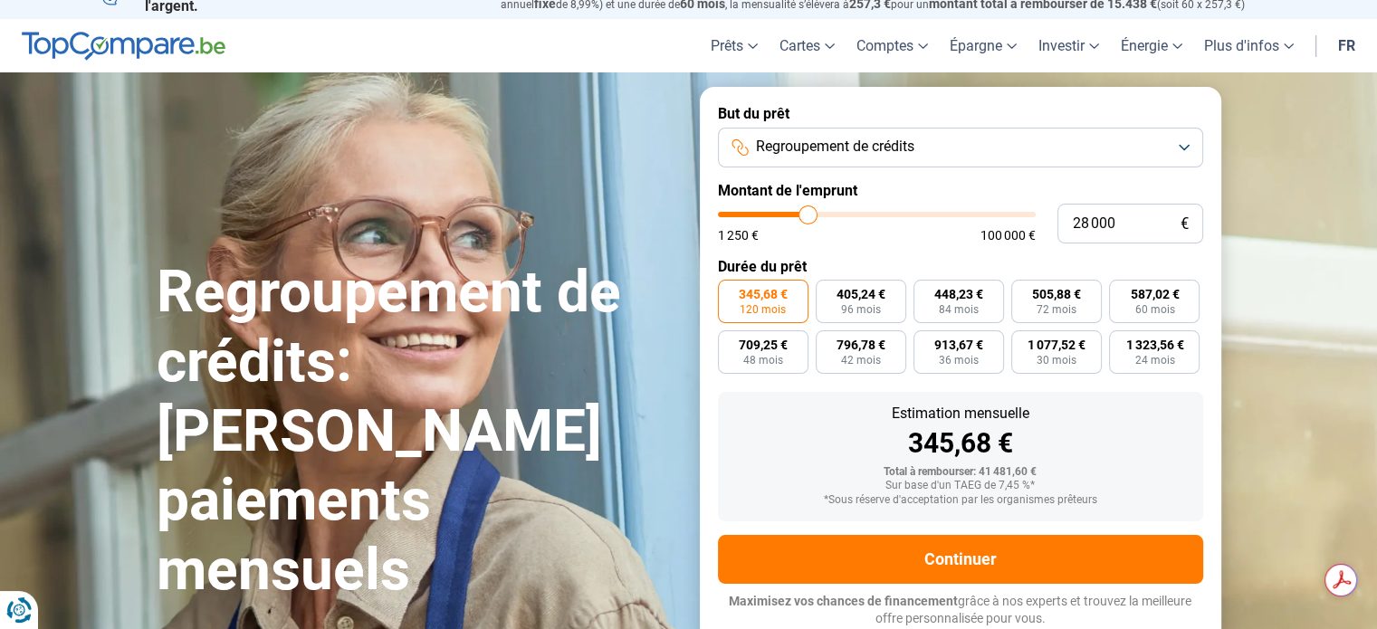
type input "27750"
type input "27 000"
type input "27000"
type input "26 750"
type input "26750"
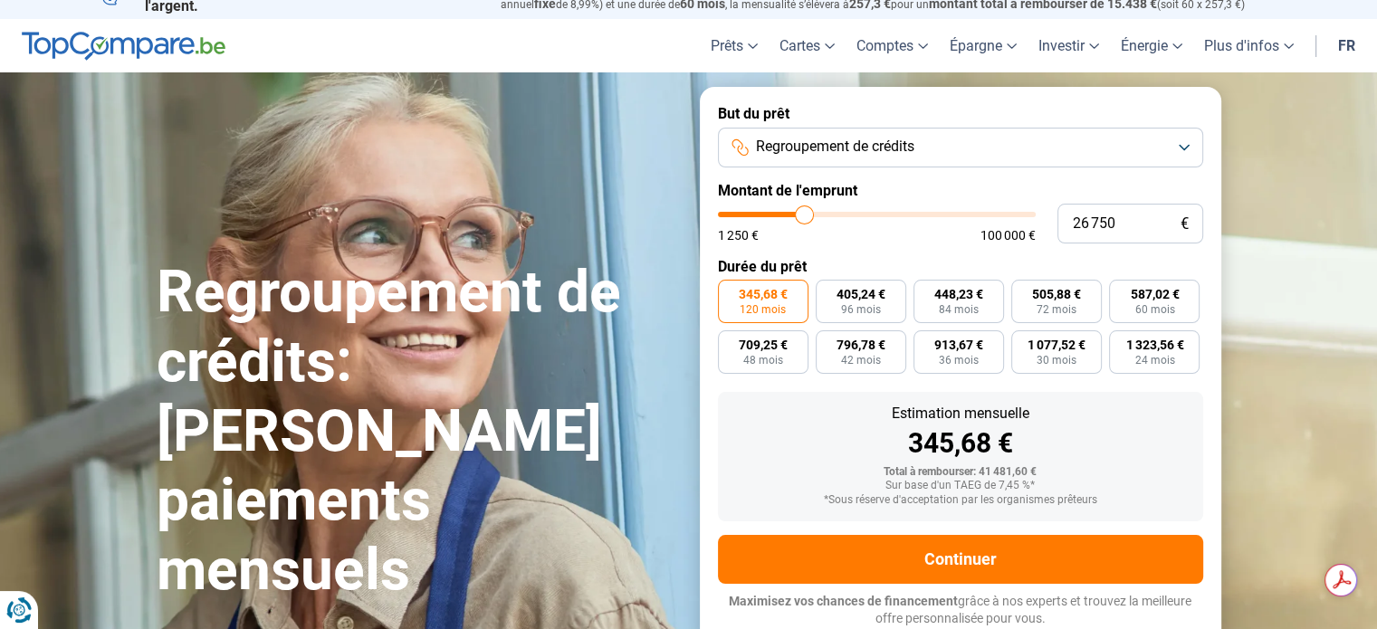
type input "25 750"
type input "25750"
type input "25 000"
type input "25000"
type input "24 000"
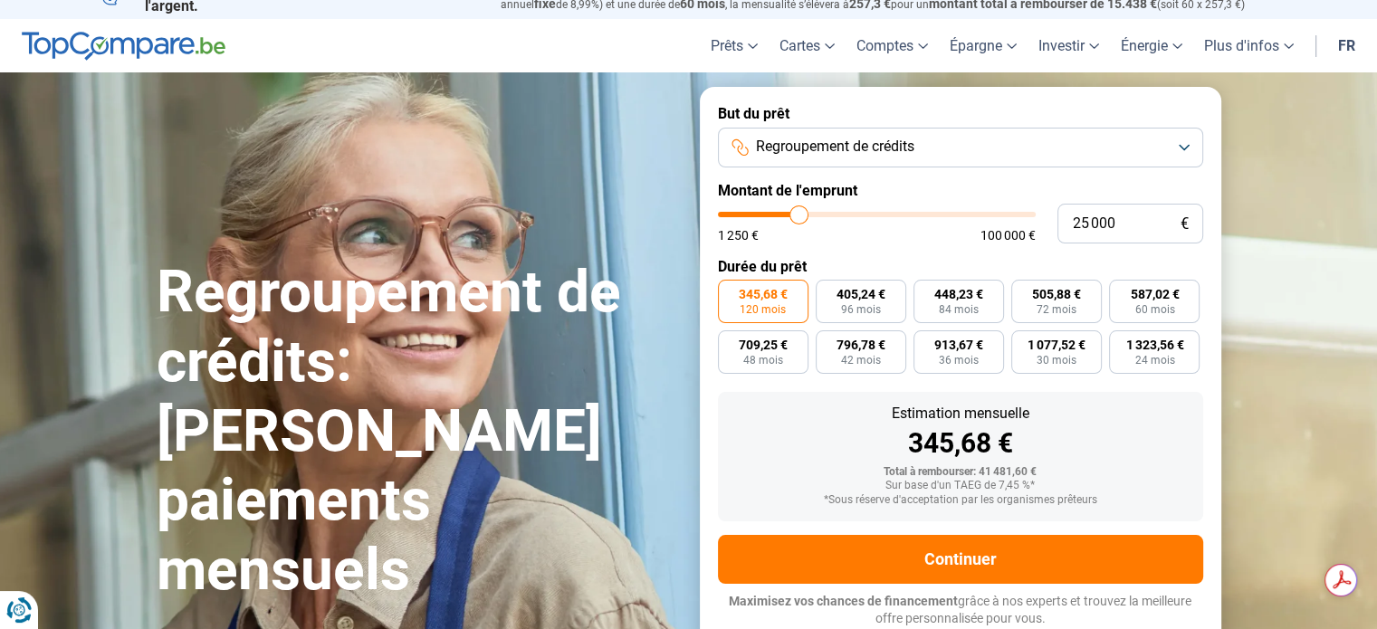
type input "24000"
type input "22 000"
type input "22000"
type input "20 750"
type input "20750"
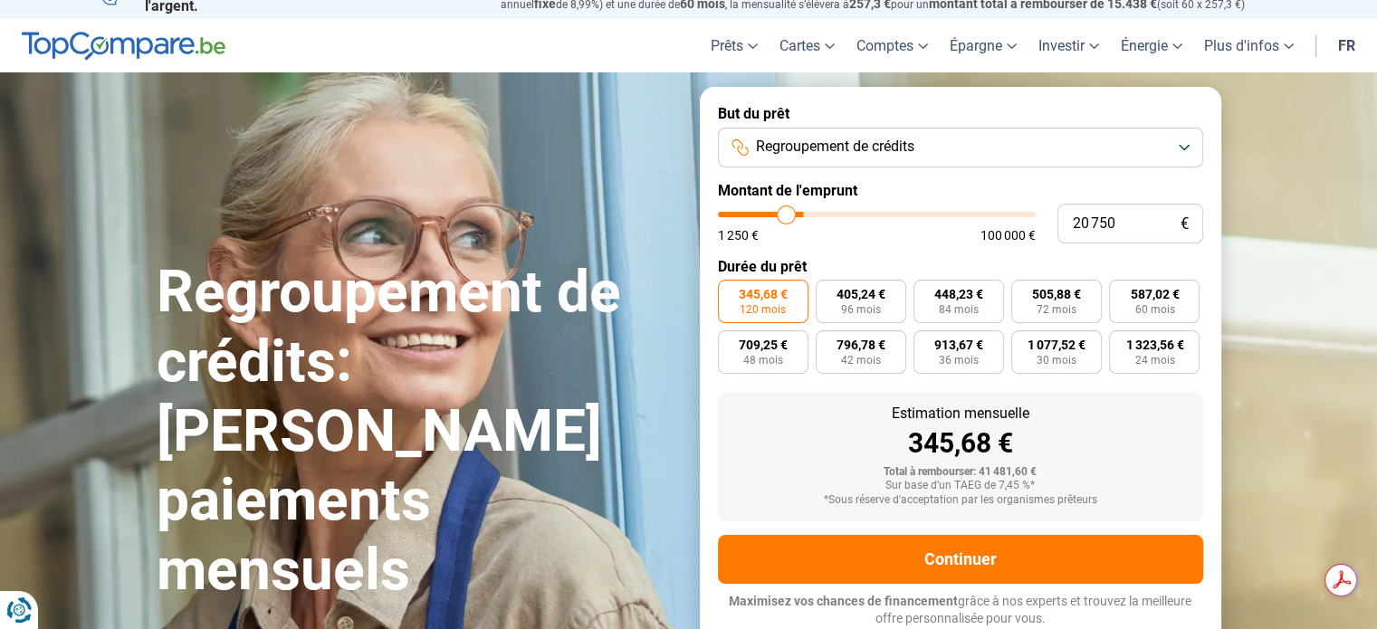
type input "20 250"
type input "20250"
type input "19 500"
type input "19500"
type input "19 000"
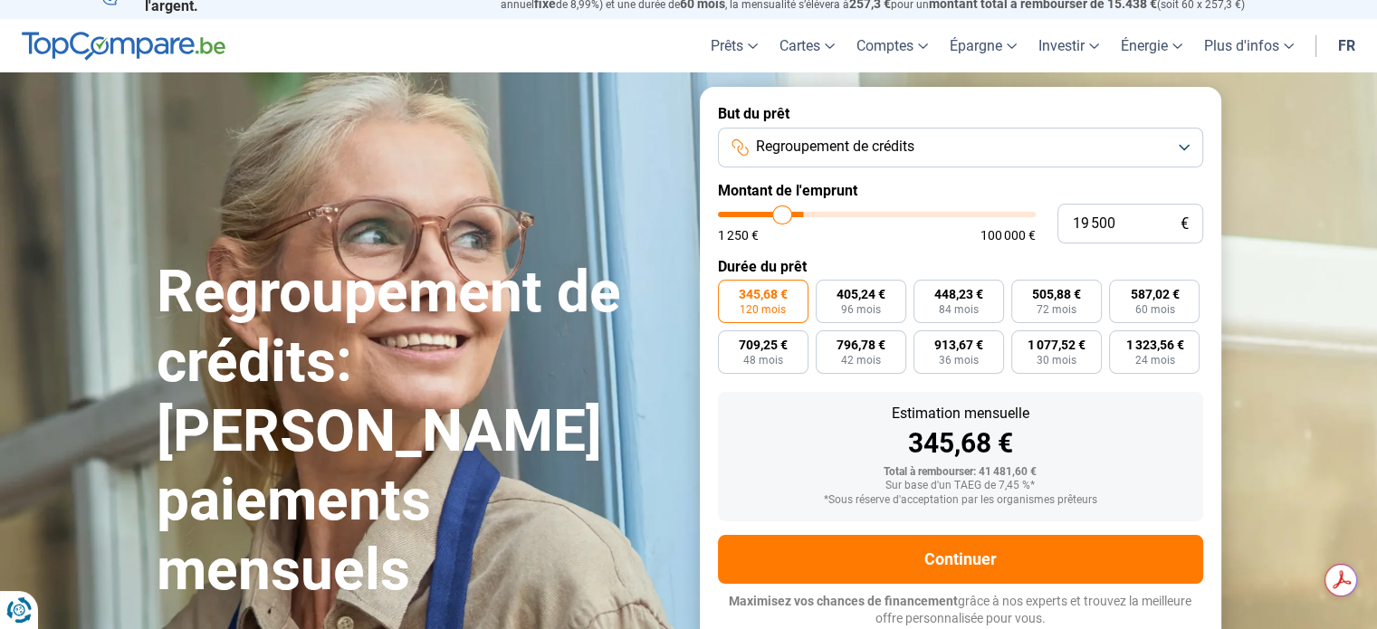
type input "19000"
type input "18 750"
type input "18750"
type input "18 500"
type input "18500"
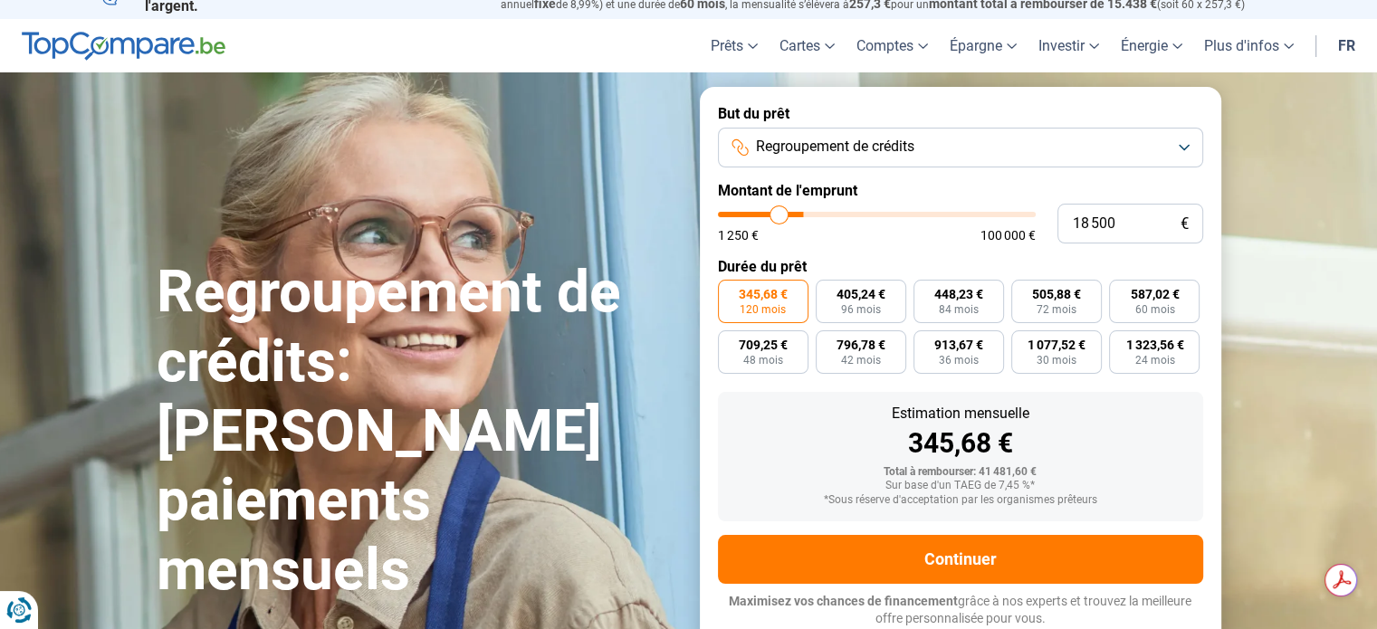
type input "18 250"
type input "18250"
type input "17 750"
type input "17750"
type input "17 000"
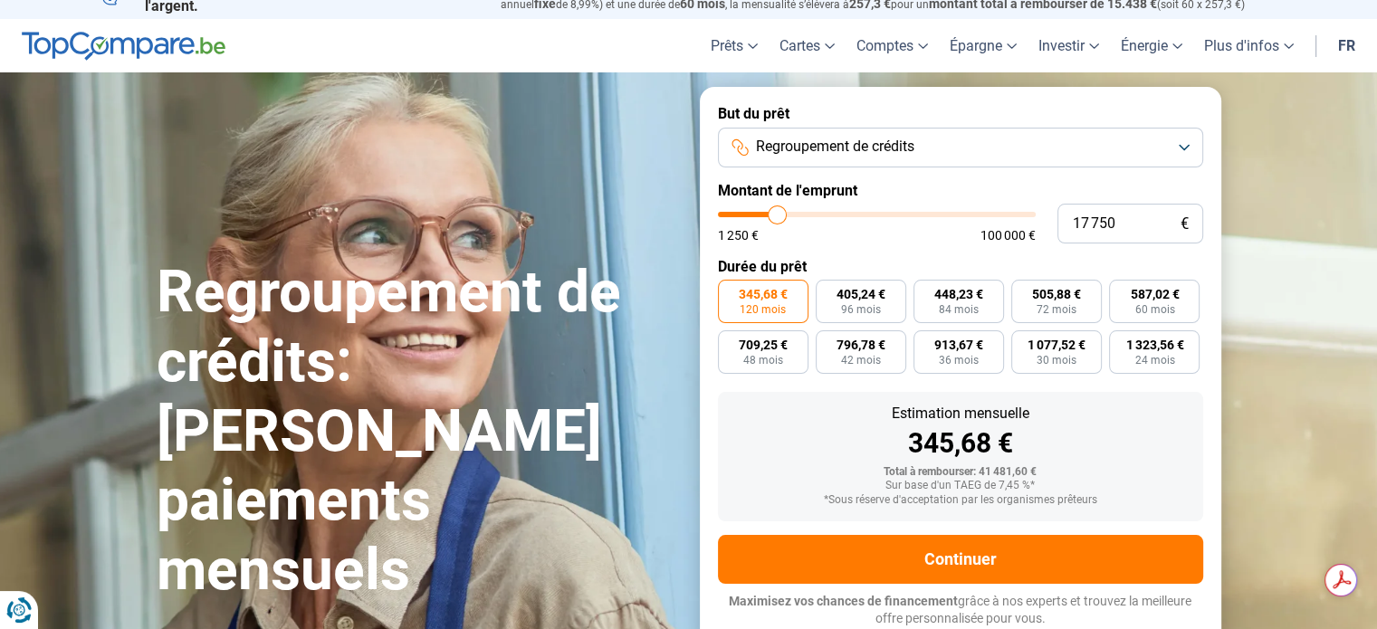
type input "17000"
type input "16 750"
type input "16750"
type input "16 000"
drag, startPoint x: 815, startPoint y: 217, endPoint x: 776, endPoint y: 231, distance: 41.2
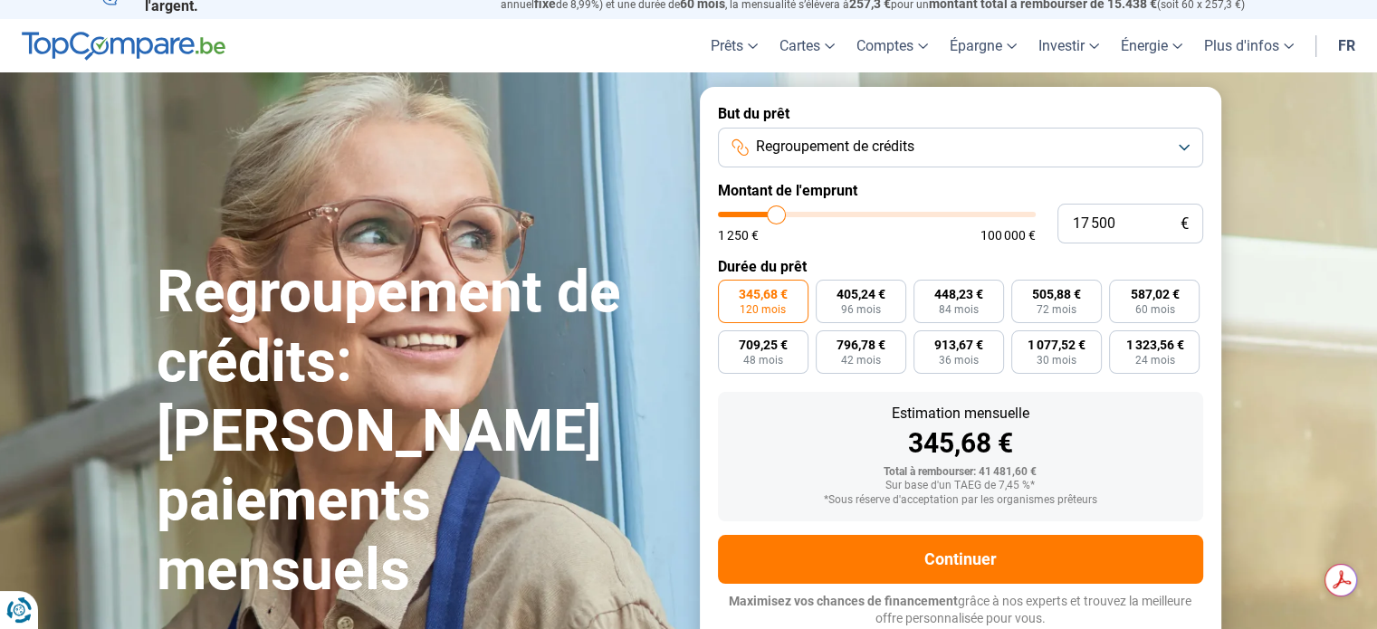
click at [776, 217] on input "range" at bounding box center [877, 214] width 318 height 5
